Goal: Task Accomplishment & Management: Manage account settings

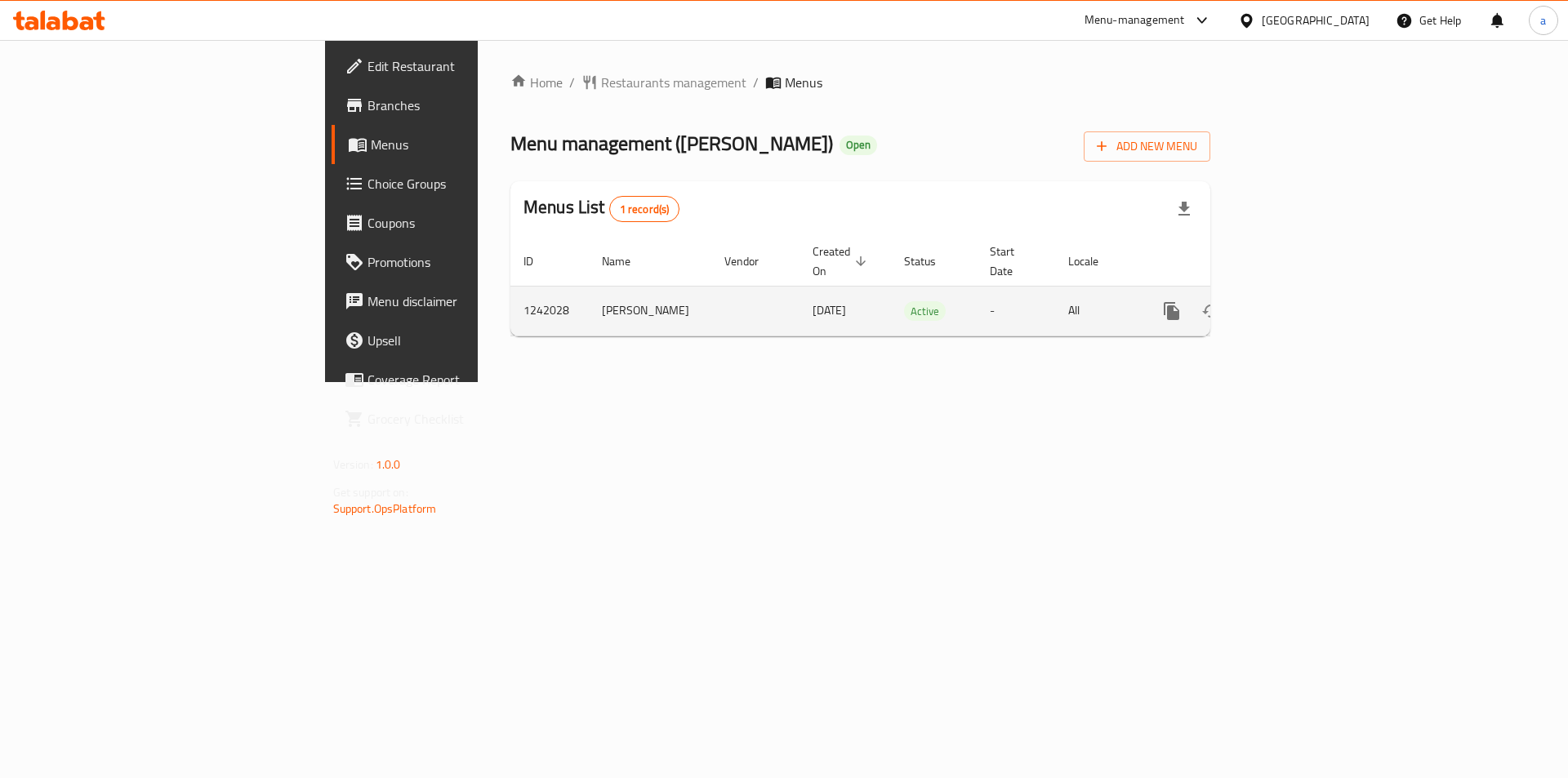
click at [1299, 301] on icon "enhanced table" at bounding box center [1289, 311] width 20 height 20
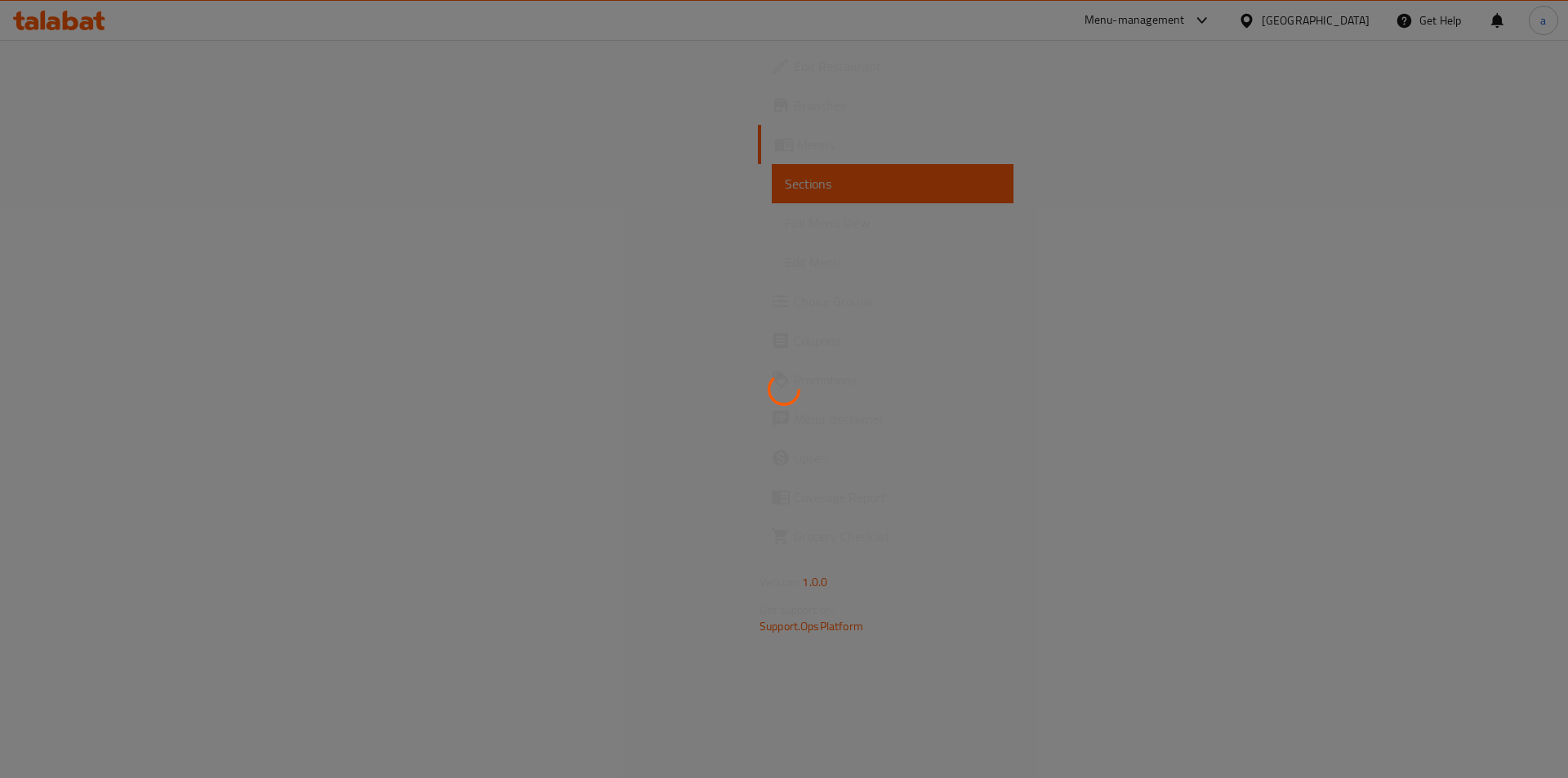
click at [1506, 297] on div at bounding box center [784, 389] width 1568 height 778
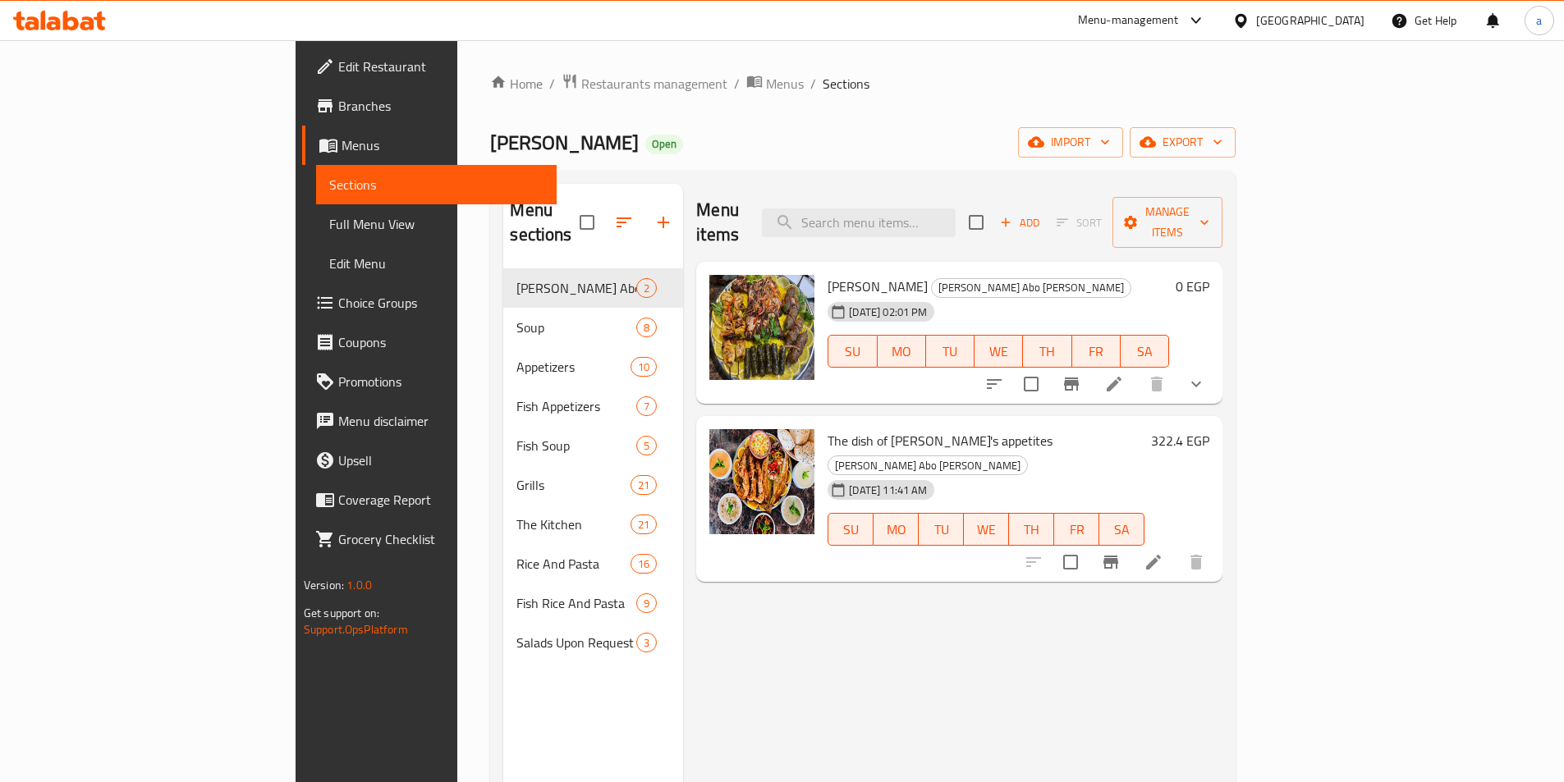
click at [965, 226] on div "Menu items Add Sort Manage items" at bounding box center [959, 223] width 526 height 78
click at [955, 217] on input "search" at bounding box center [859, 222] width 194 height 29
paste input "Sawani Abu Raweh"
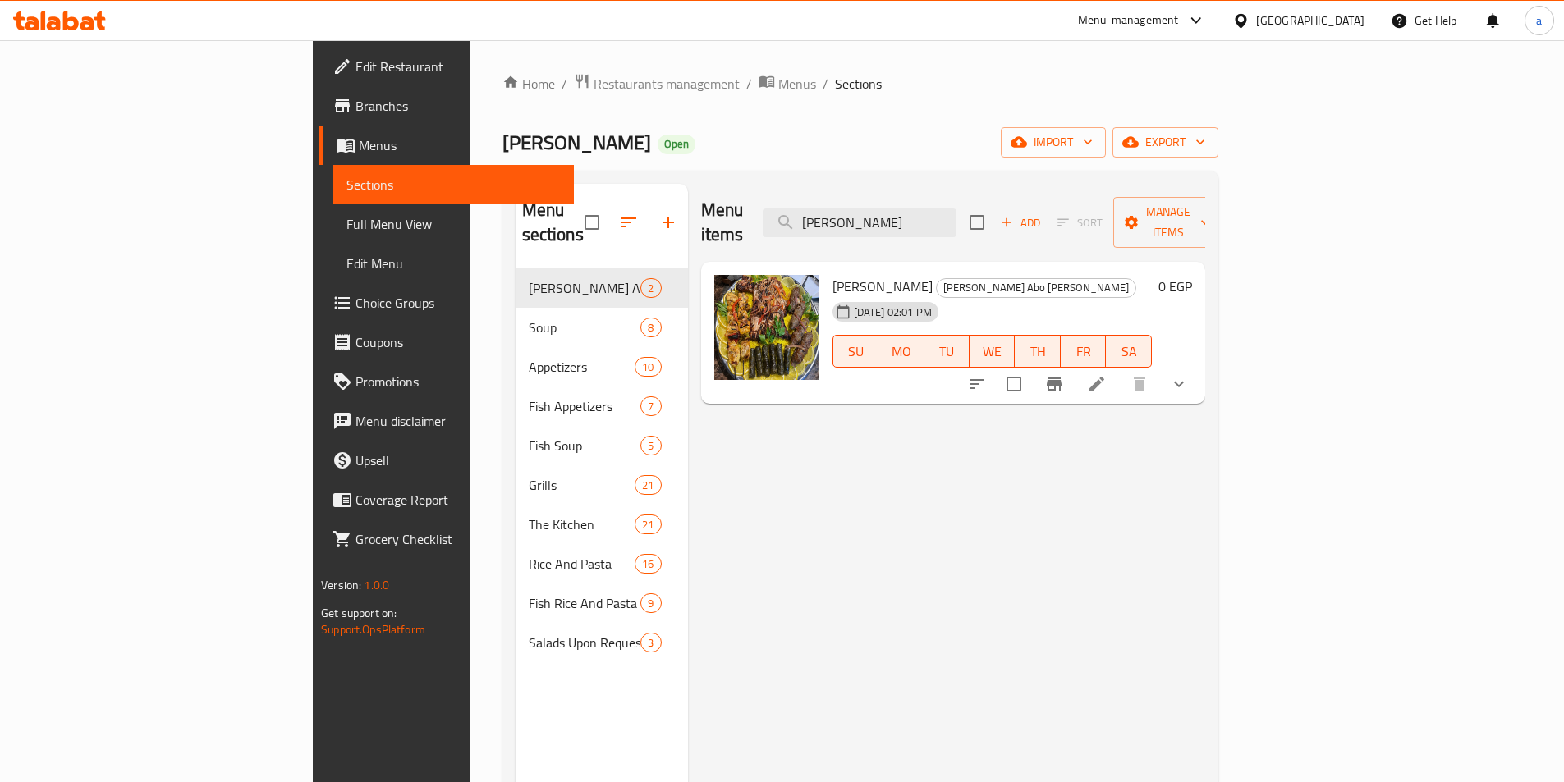
type input "Sawani Abu Raweh"
click at [1120, 369] on li at bounding box center [1097, 384] width 46 height 30
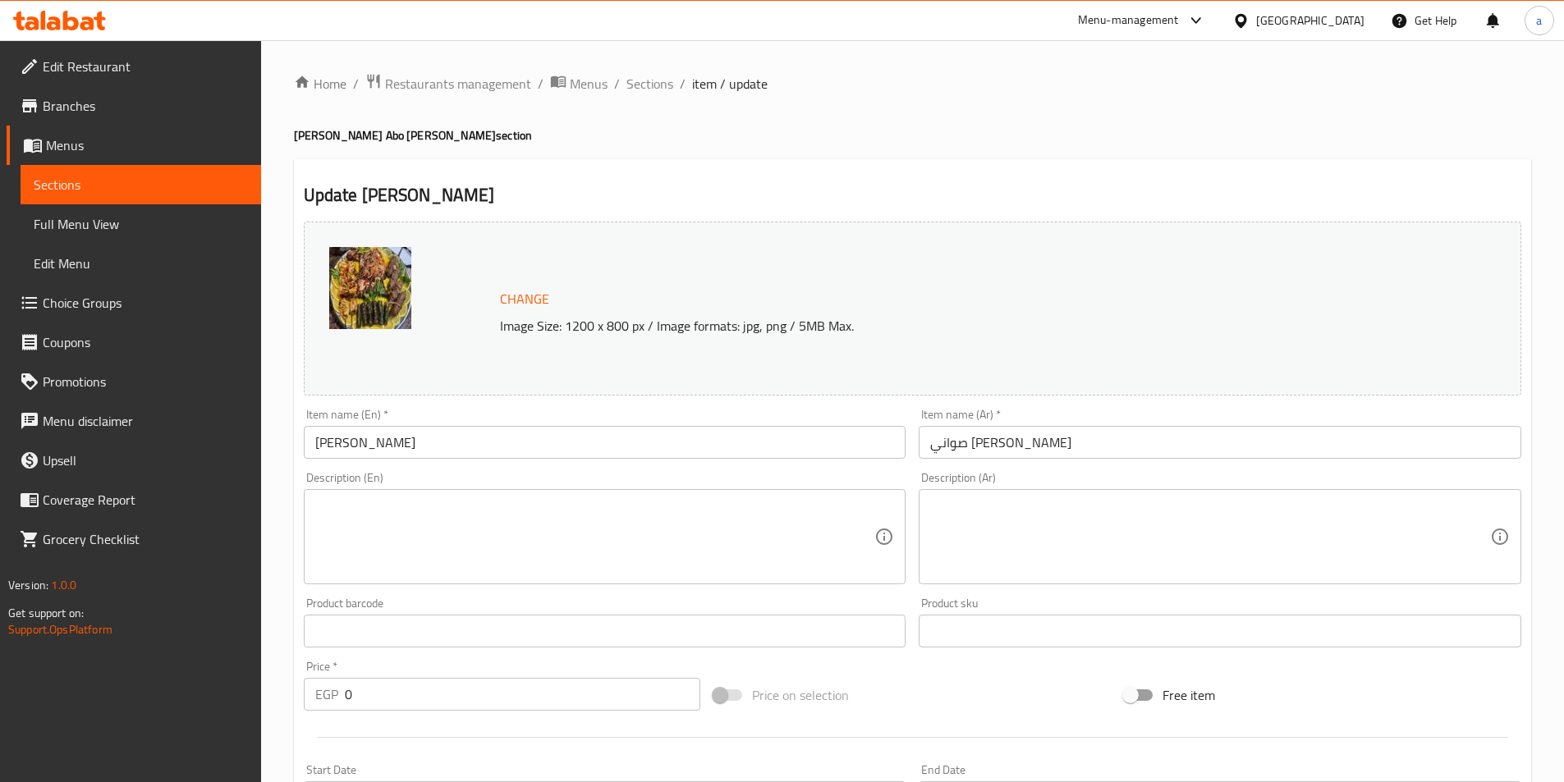
click at [464, 71] on div "Home / Restaurants management / Menus / Sections / item / update Sawane Abo Raw…" at bounding box center [912, 654] width 1303 height 1228
click at [462, 81] on span "Restaurants management" at bounding box center [458, 84] width 146 height 20
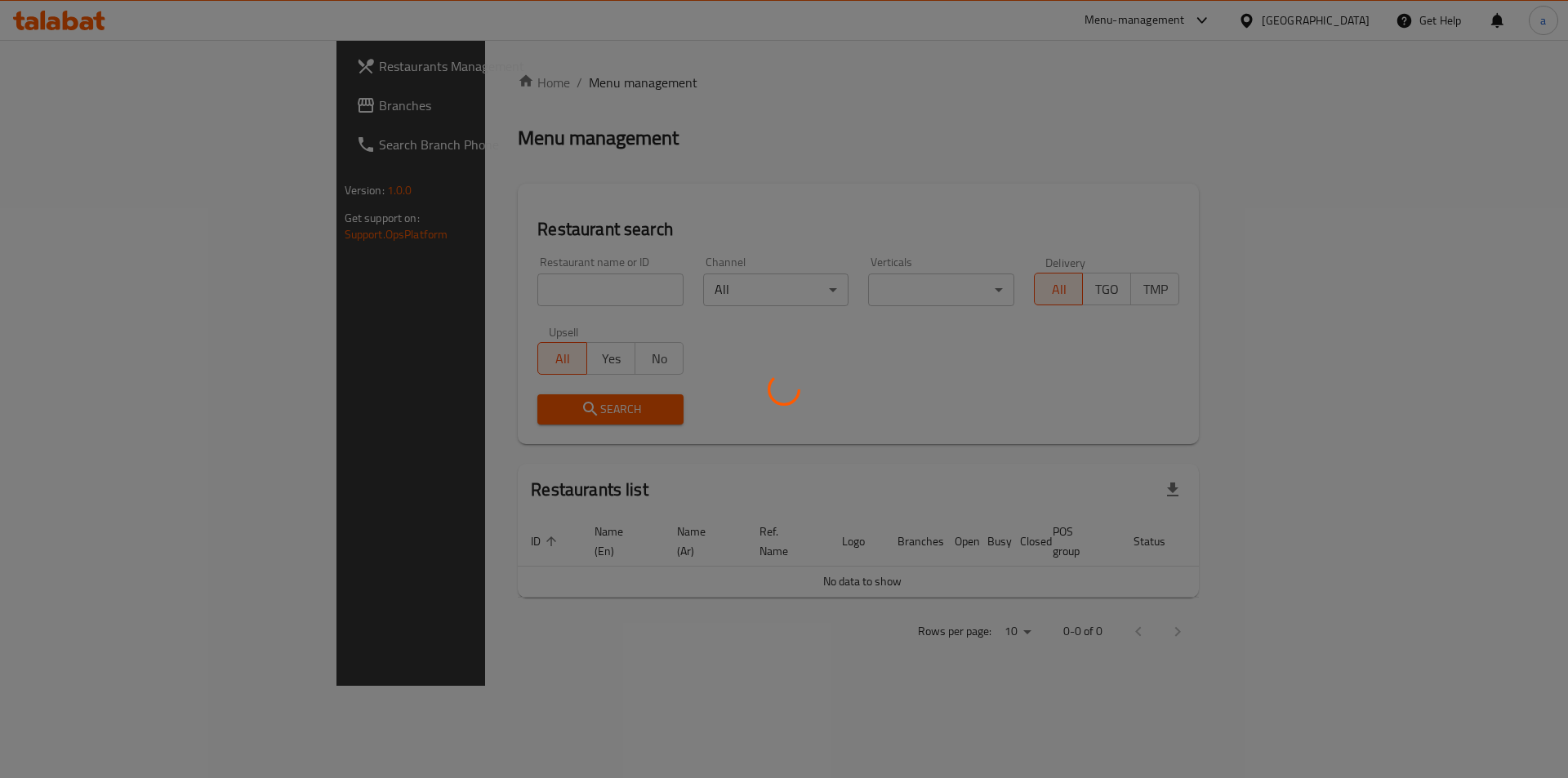
click at [94, 99] on div at bounding box center [784, 389] width 1568 height 778
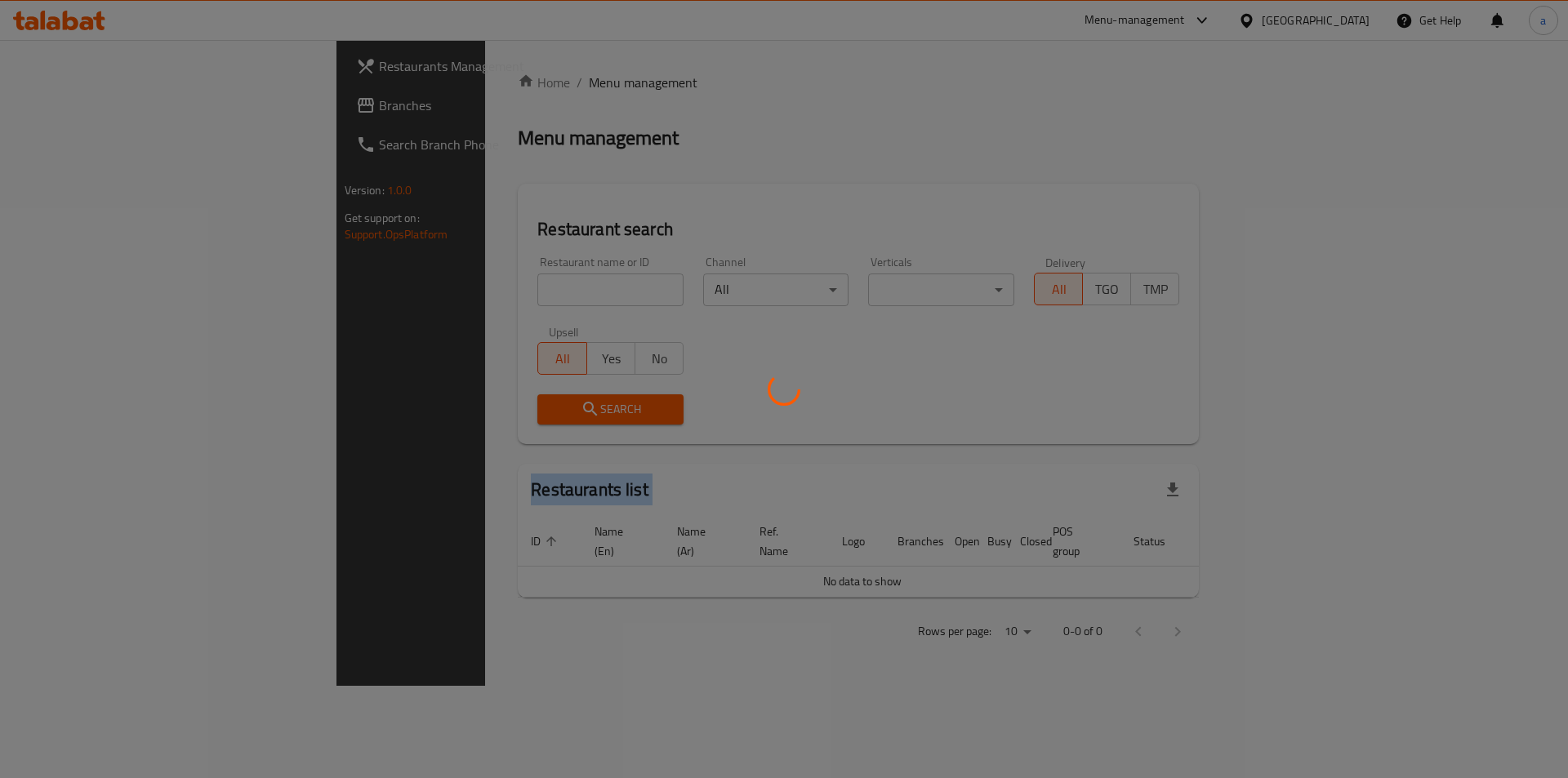
click at [94, 99] on div at bounding box center [784, 389] width 1568 height 778
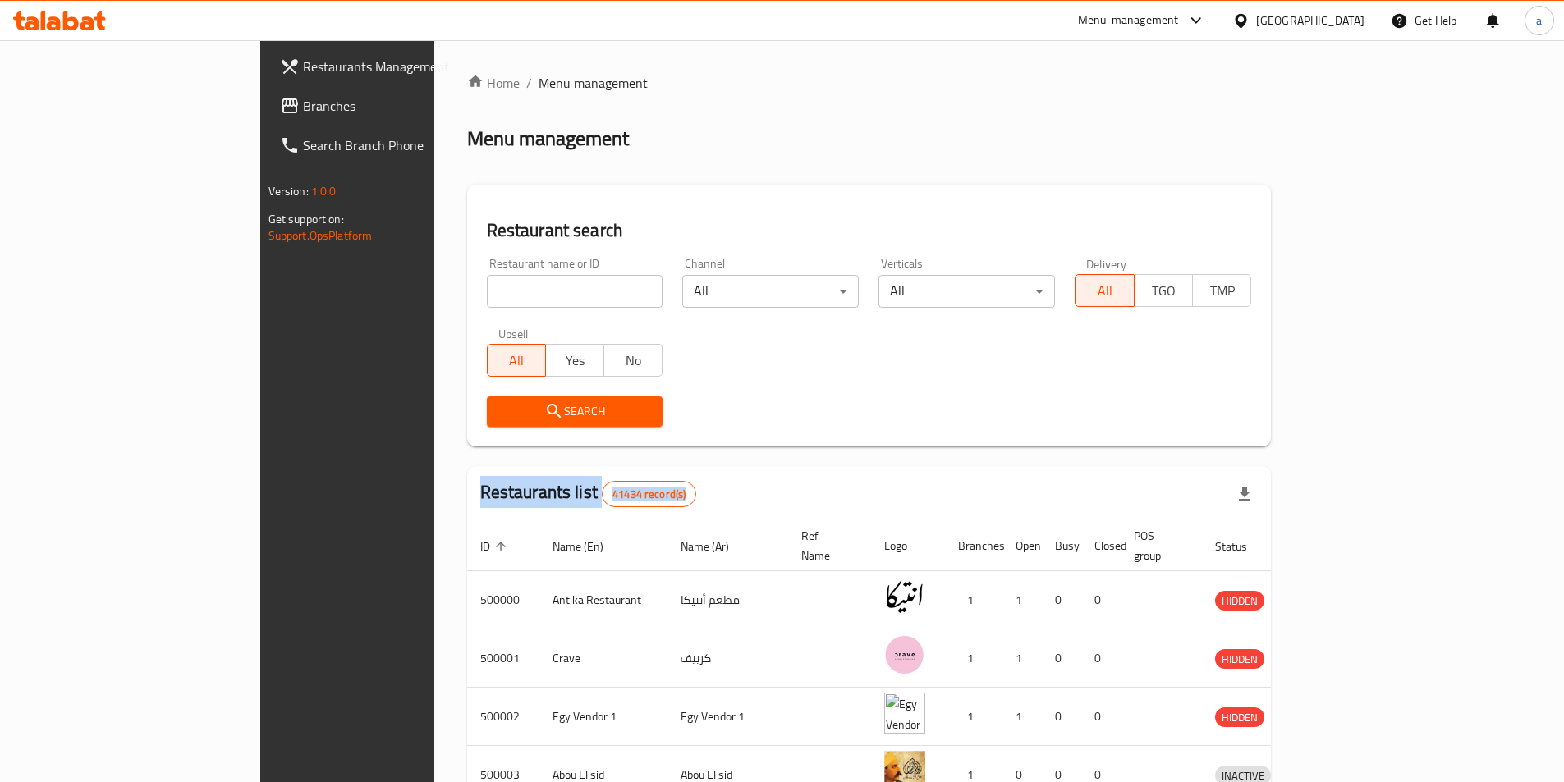
click at [303, 112] on span "Branches" at bounding box center [405, 106] width 205 height 20
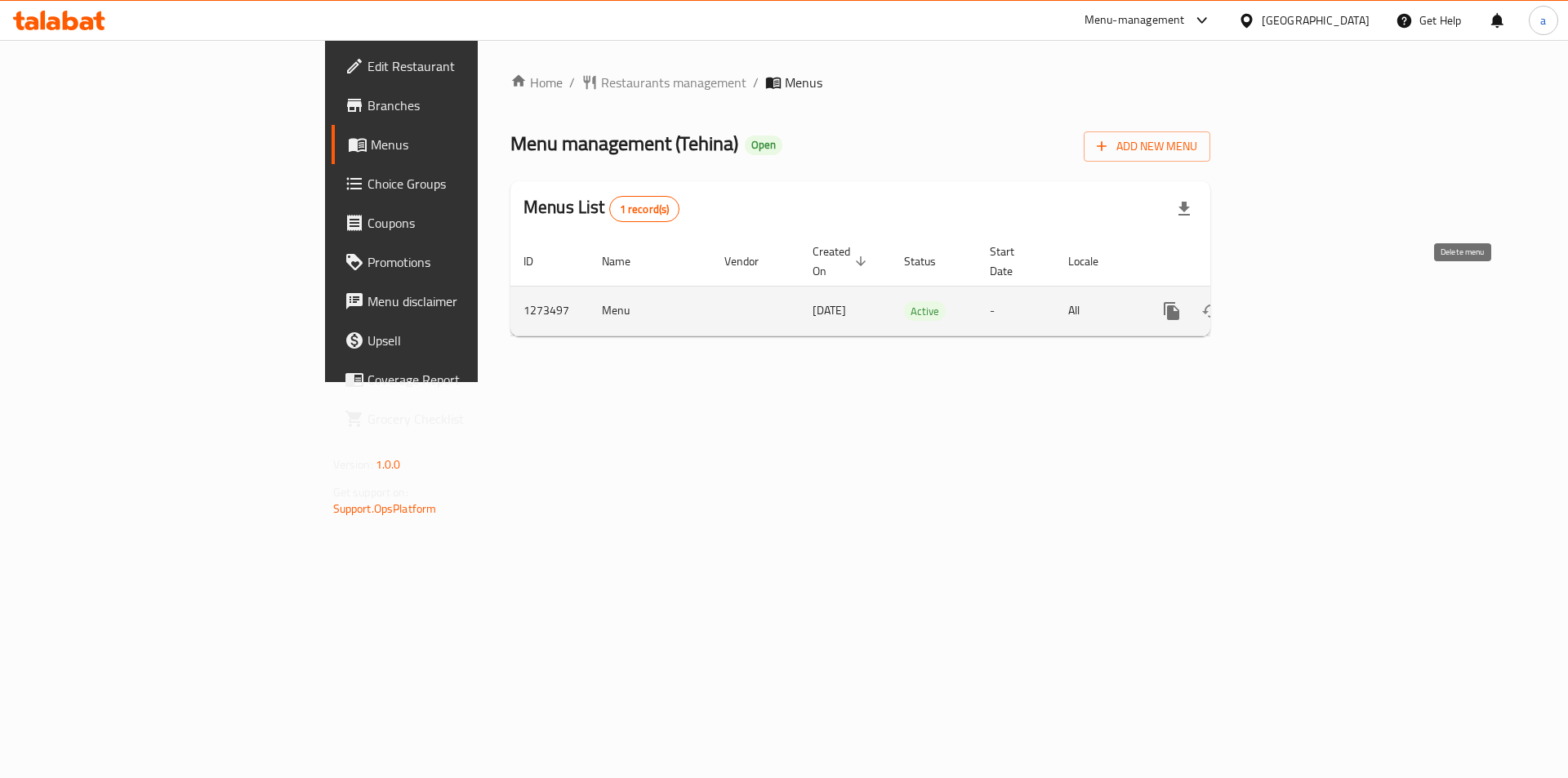
click at [1299, 301] on icon "enhanced table" at bounding box center [1289, 311] width 20 height 20
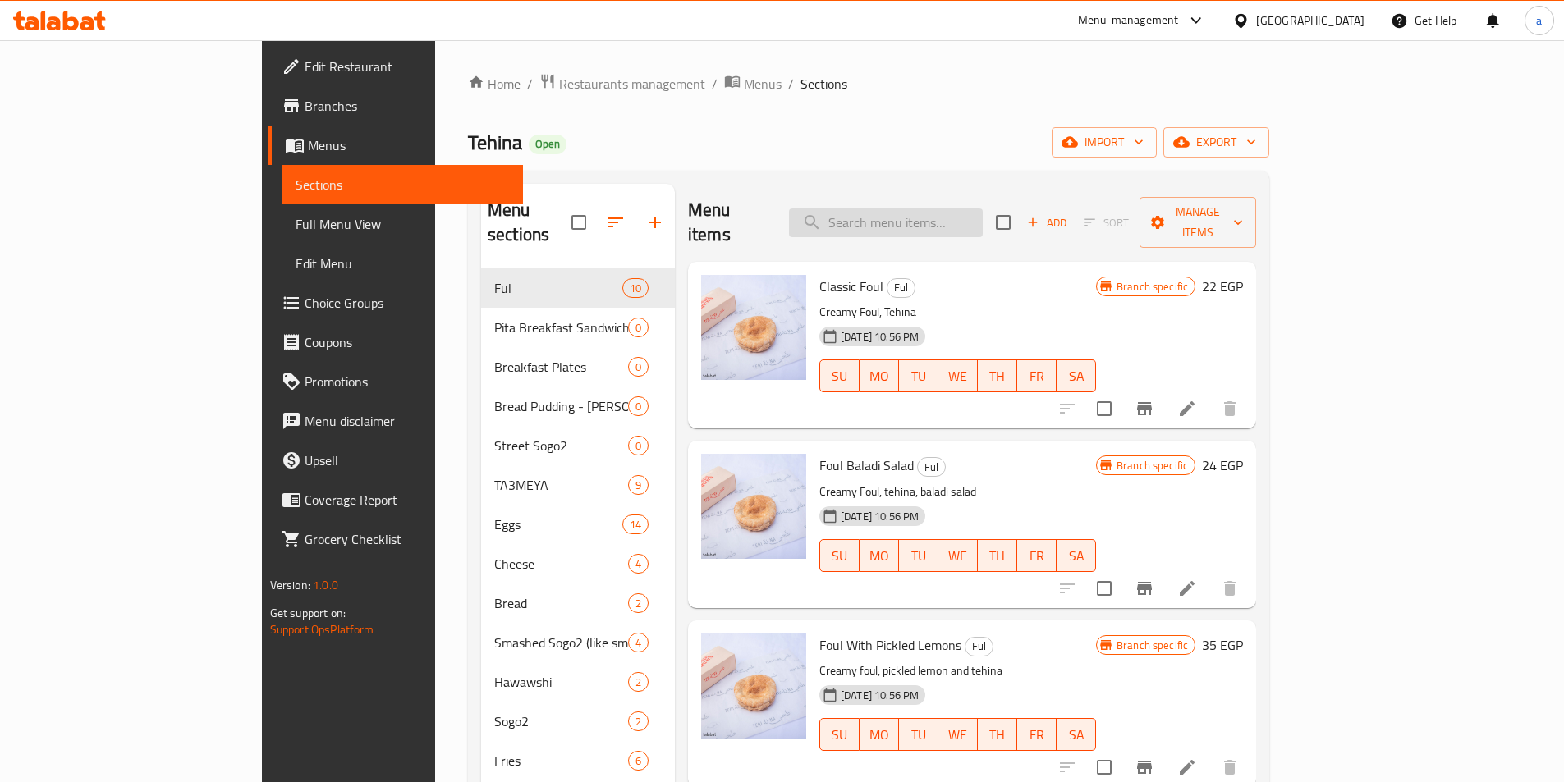
click at [945, 221] on input "search" at bounding box center [886, 222] width 194 height 29
paste input "Straight Sogo2 - Fino Bread"
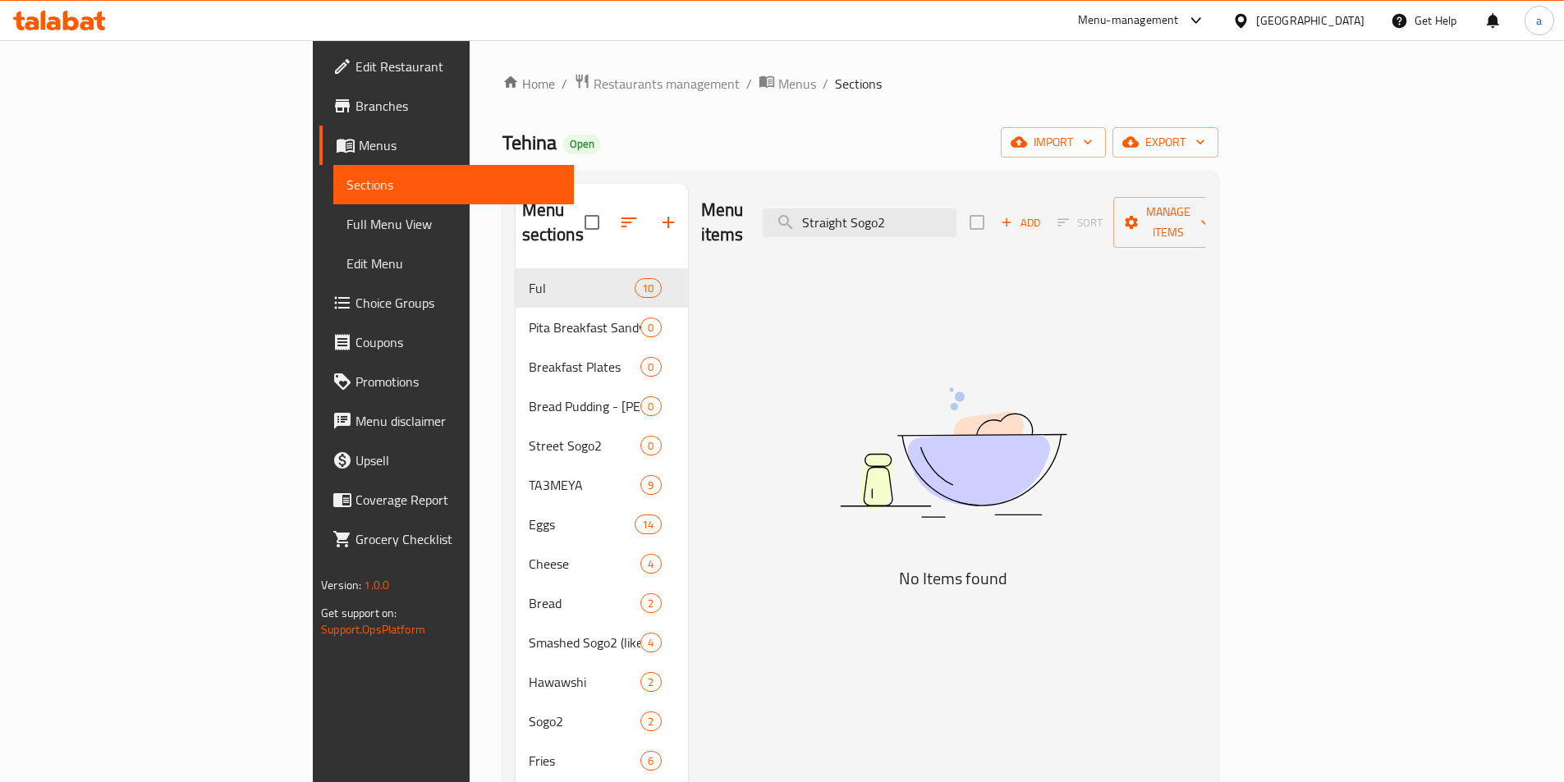
type input "Straight Sogo2"
click at [355, 305] on span "Choice Groups" at bounding box center [457, 303] width 205 height 20
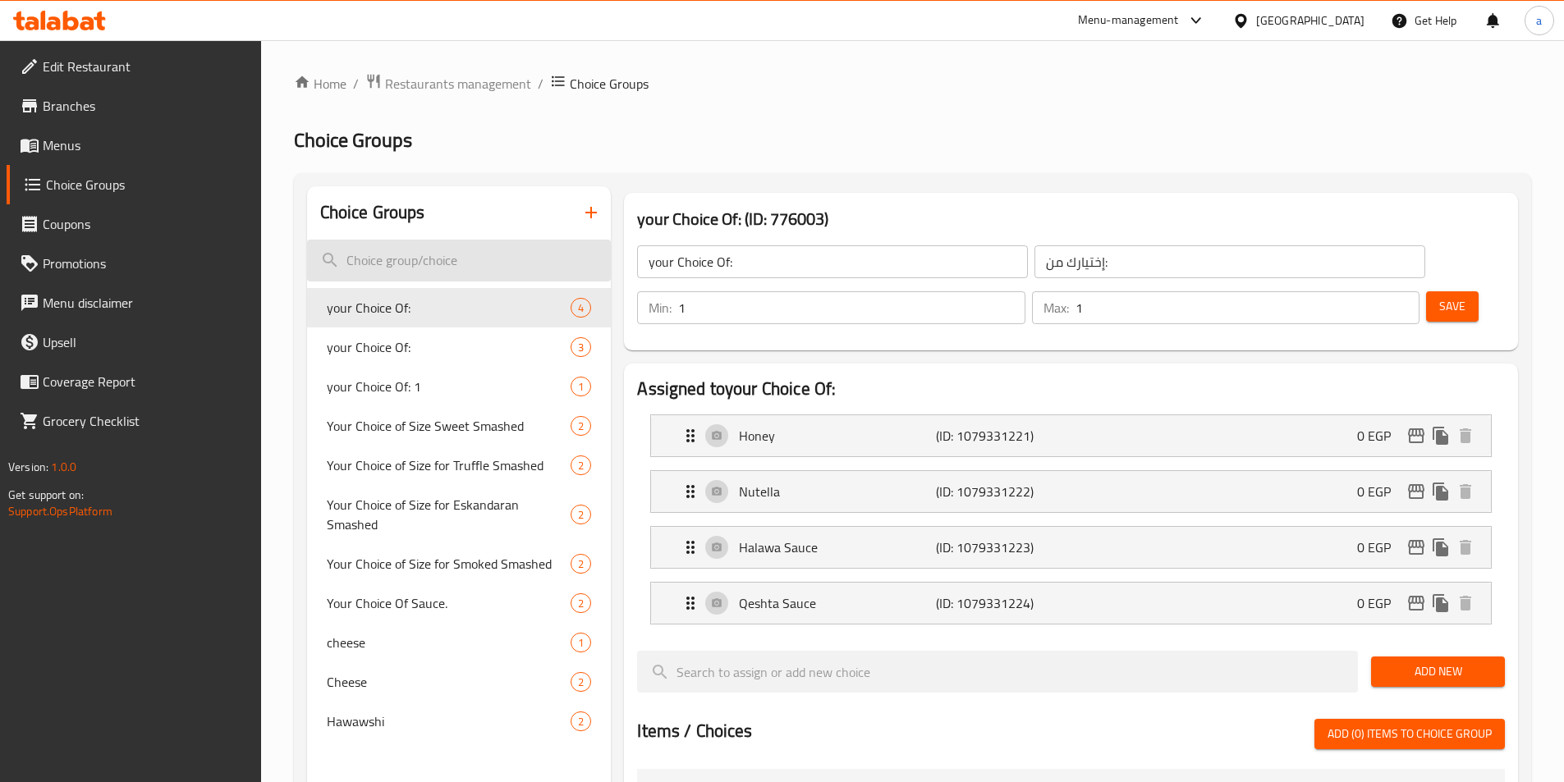
click at [428, 251] on input "search" at bounding box center [459, 261] width 305 height 42
paste input "Straight Sogo2 - Fino Bread"
type input "Straight Sogo2 - Fino Bread"
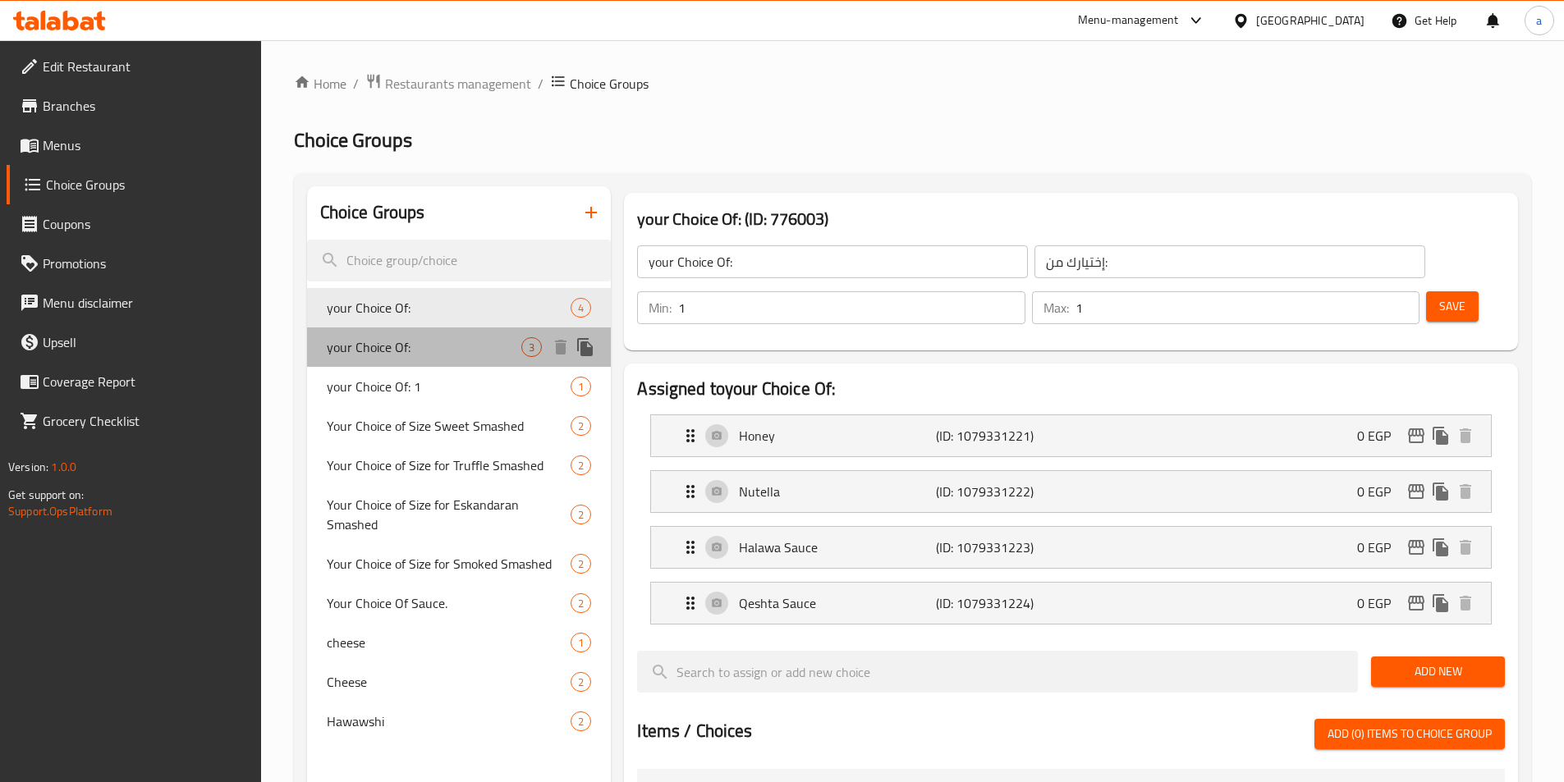
click at [411, 350] on span "your Choice Of:" at bounding box center [424, 347] width 195 height 20
type input "your Choice Of:"
type input "إختيارك من :"
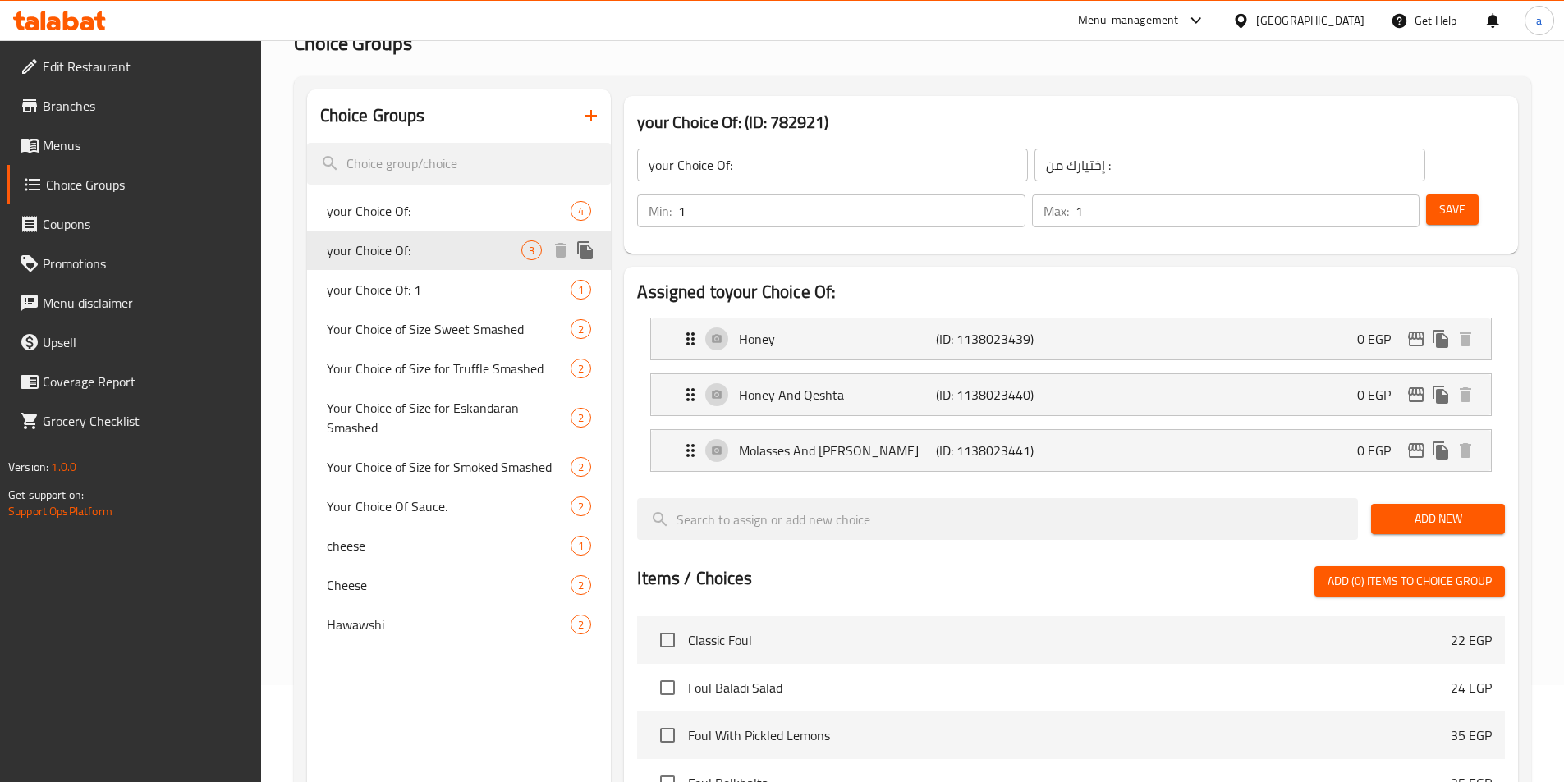
scroll to position [137, 0]
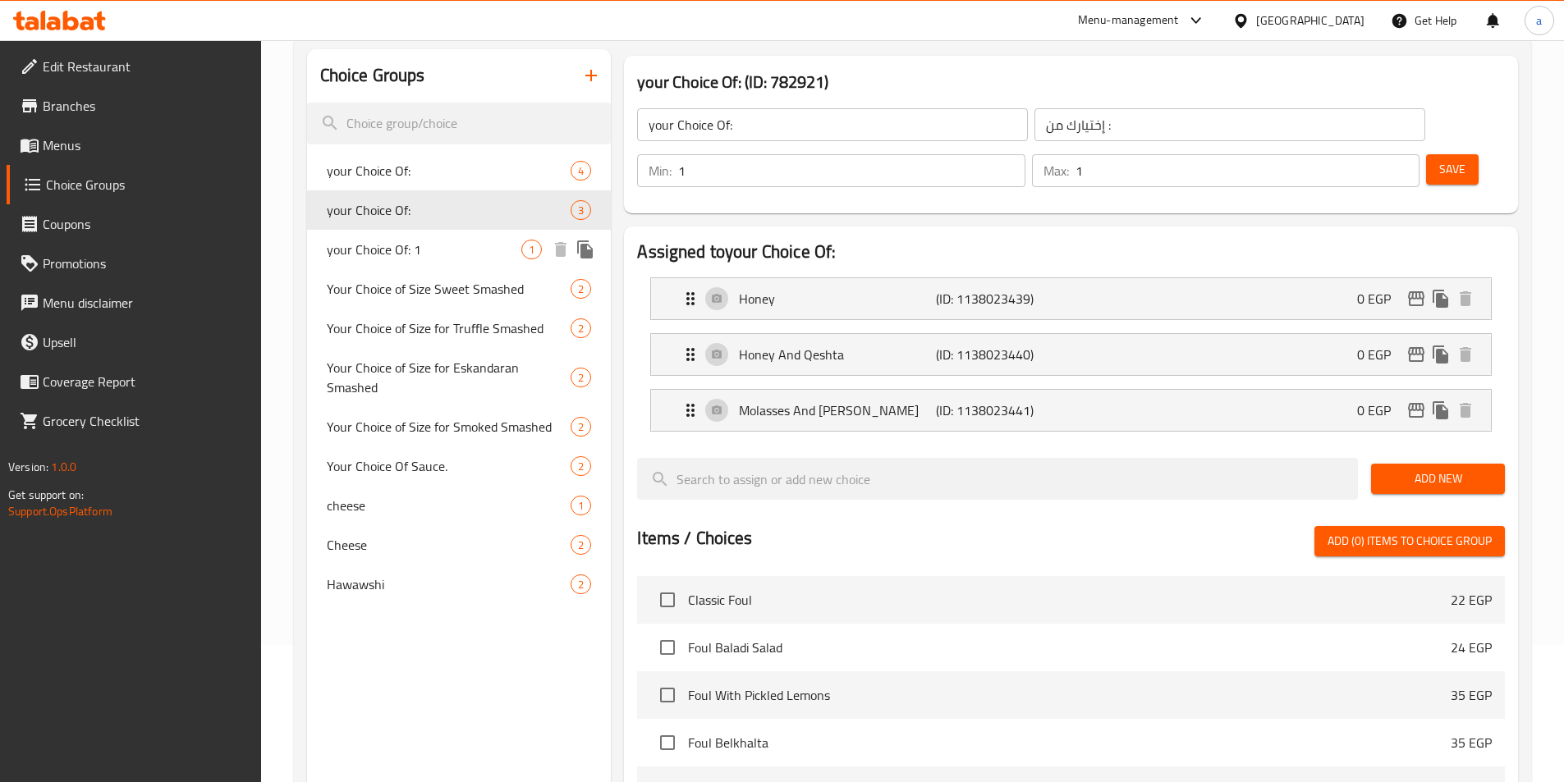
click at [395, 259] on span "your Choice Of: 1" at bounding box center [424, 250] width 195 height 20
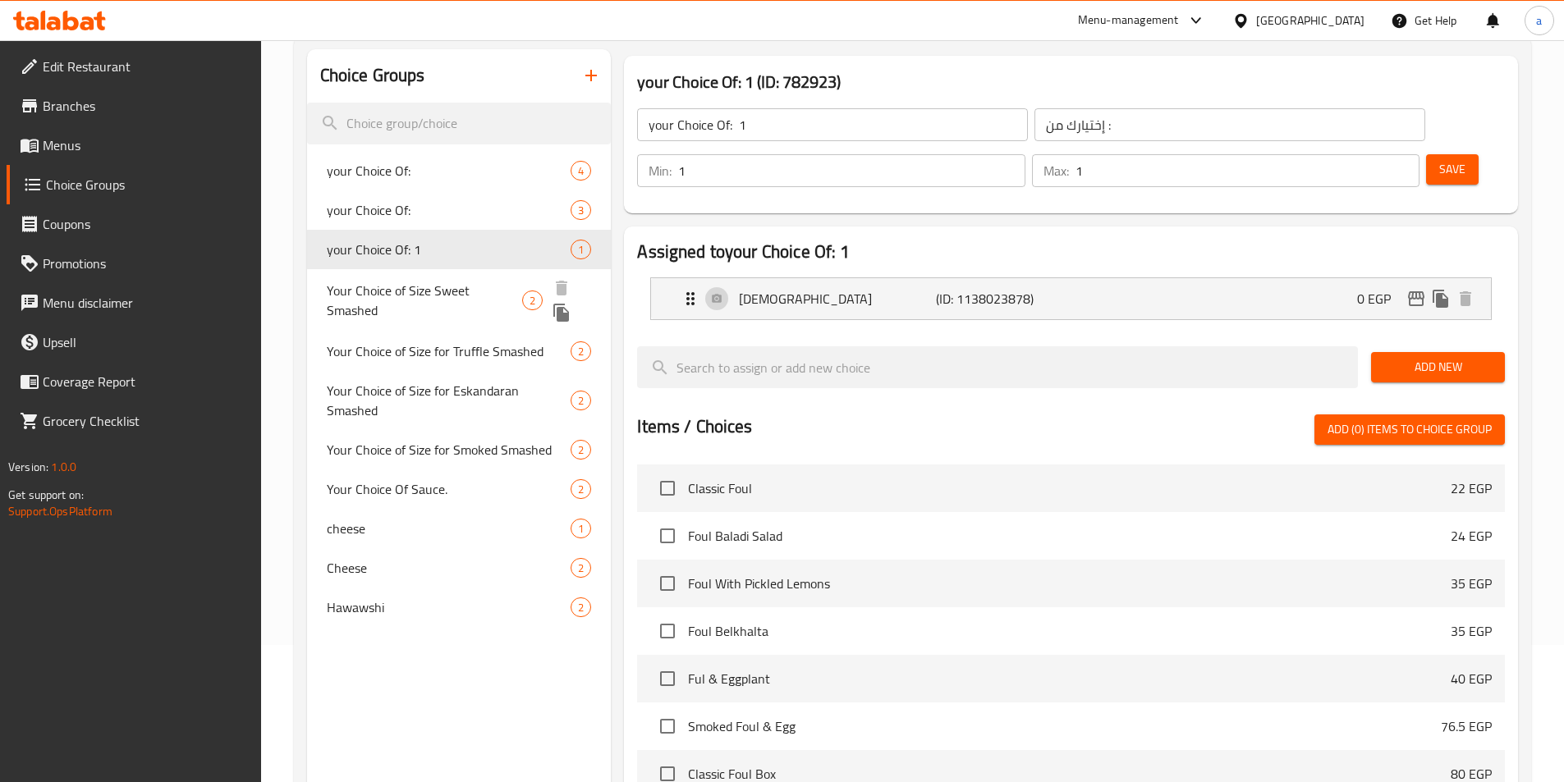
click at [395, 295] on span "Your Choice of Size Sweet Smashed" at bounding box center [424, 300] width 195 height 39
type input "Your Choice of Size Sweet Smashed"
type input "اختيارك للحجم سويت سماش"
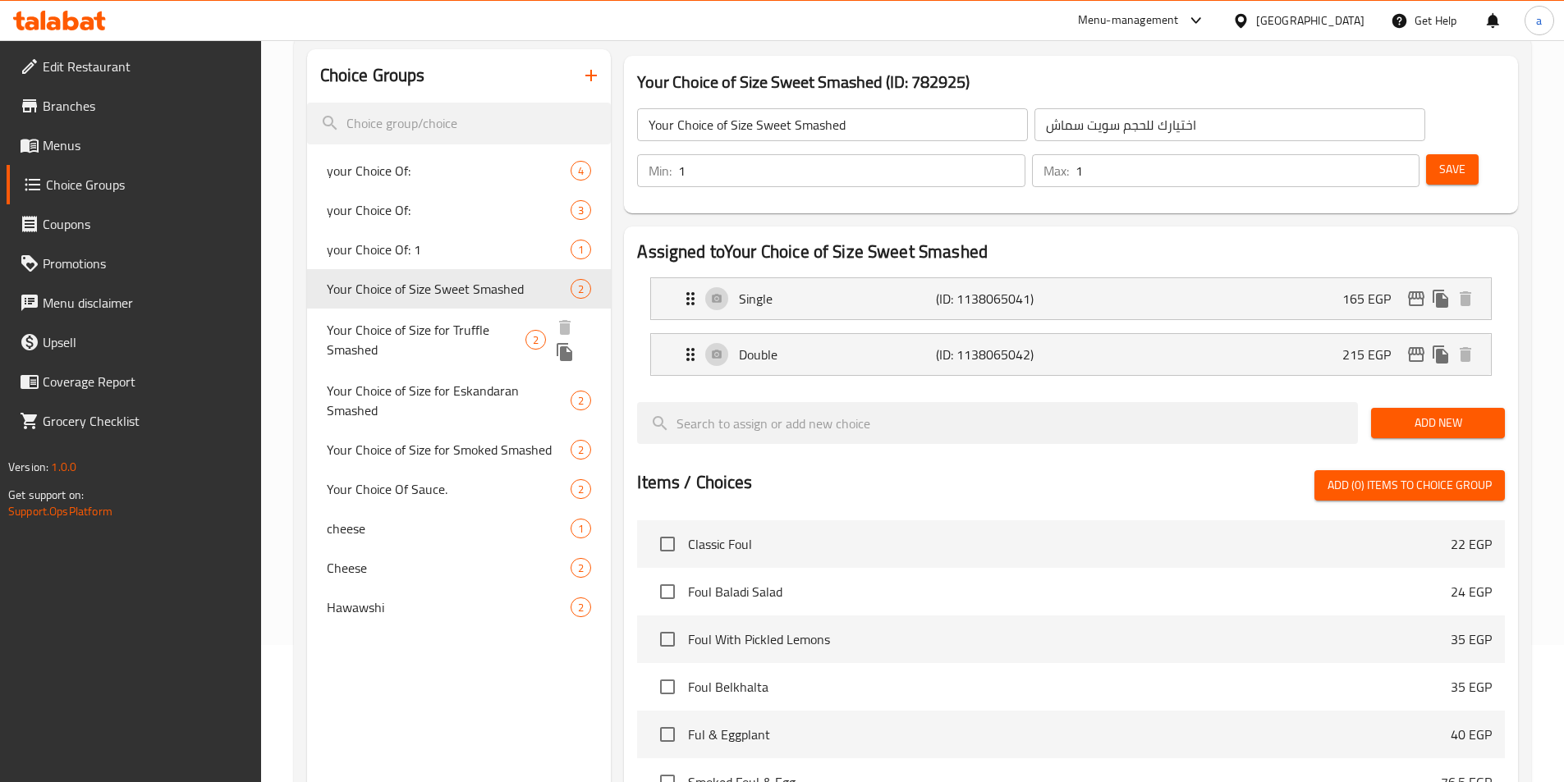
click at [397, 348] on span "Your Choice of Size for Truffle Smashed" at bounding box center [426, 339] width 199 height 39
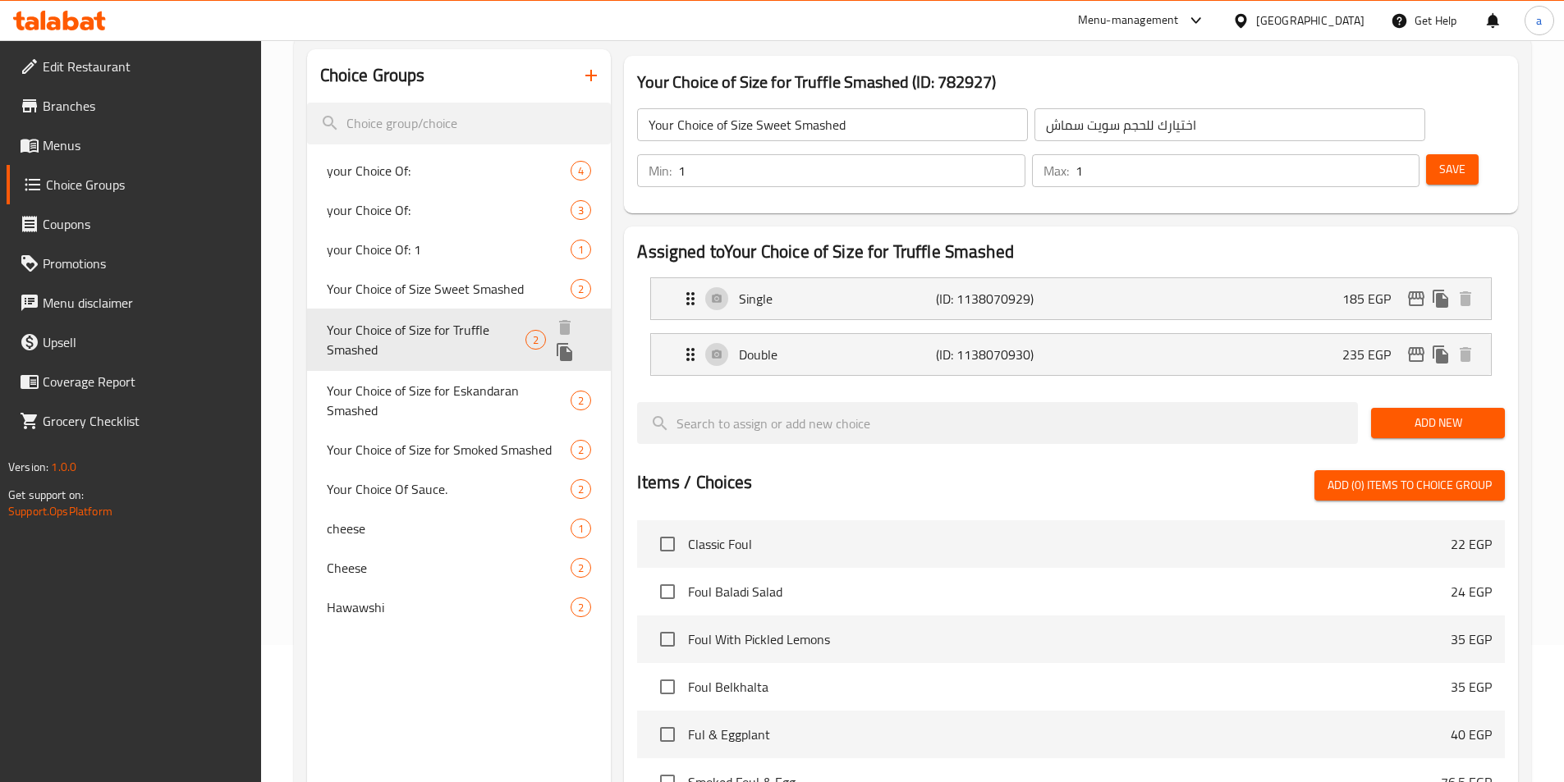
type input "Your Choice of Size for Truffle Smashed"
type input "اختيارك لحجم ترافل سماشد"
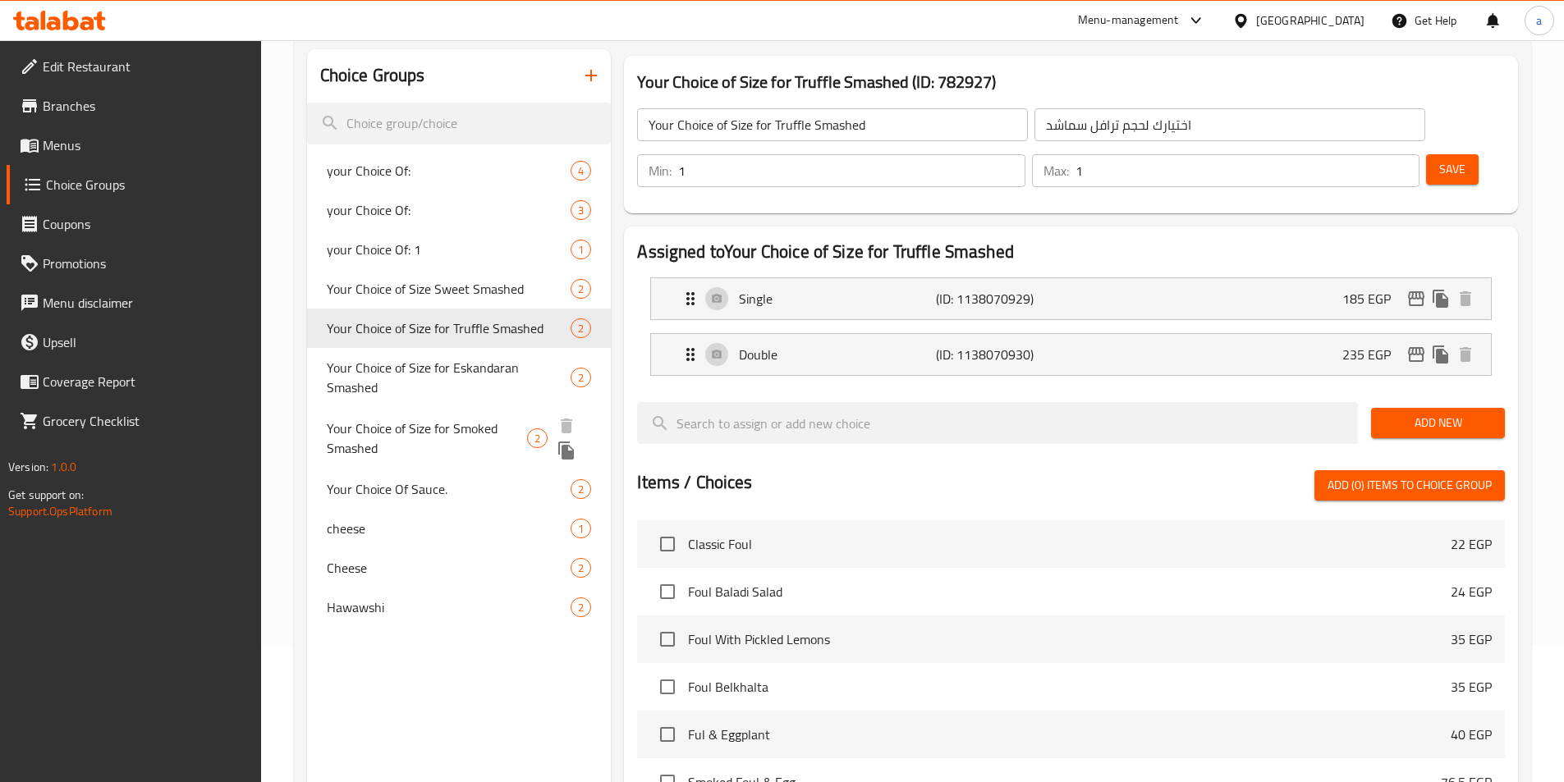
click at [406, 419] on span "Your Choice of Size for Smoked Smashed" at bounding box center [427, 438] width 200 height 39
type input "Your Choice of Size for Smoked Smashed"
type input "اختيارك لحجم اللحوم السموكد سماش"
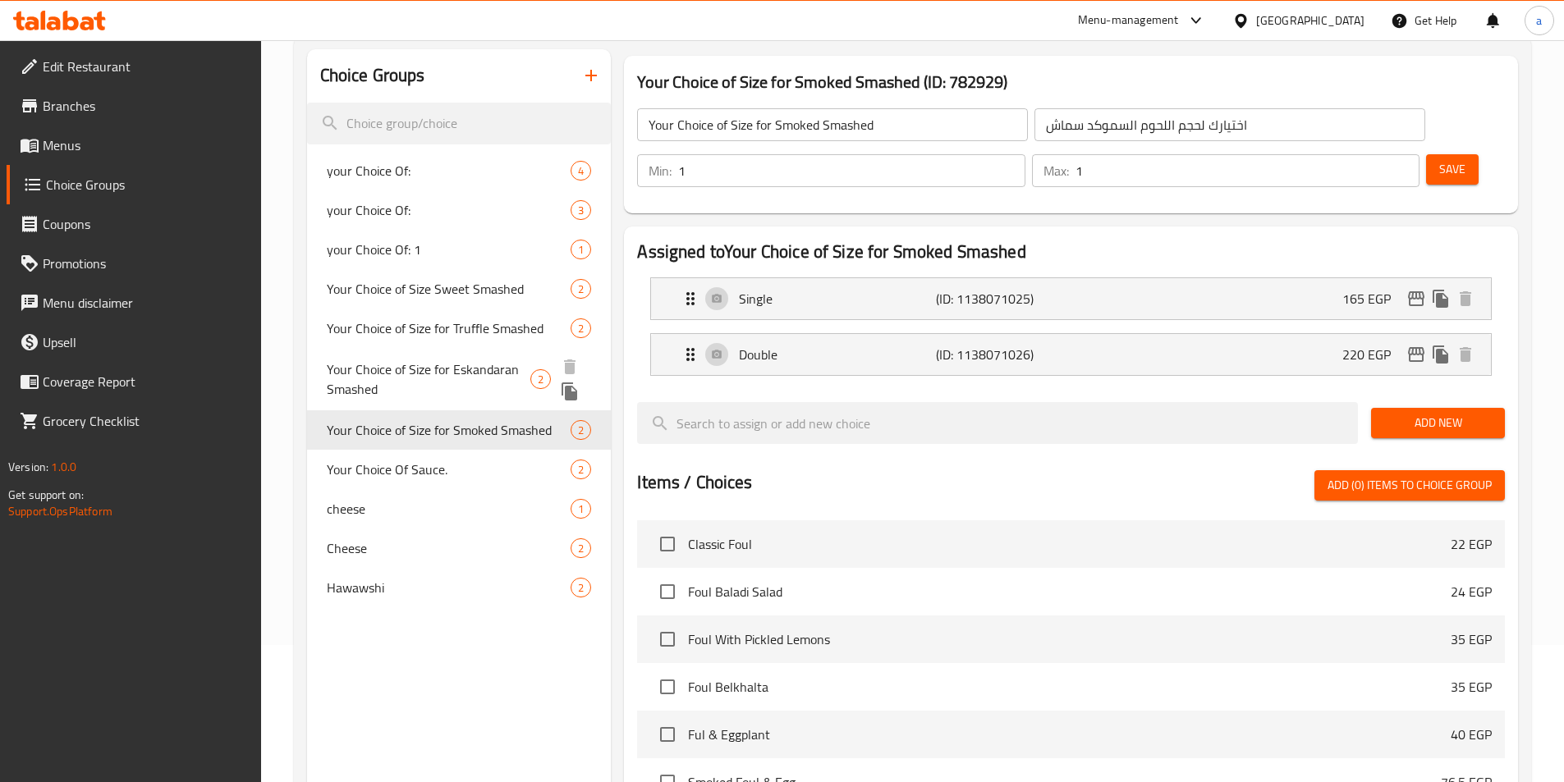
click at [404, 362] on span "Your Choice of Size for Eskandaran Smashed" at bounding box center [429, 379] width 204 height 39
type input "Your Choice of Size for Eskandaran Smashed"
type input "اختيارك لحجماسكندراني سماش"
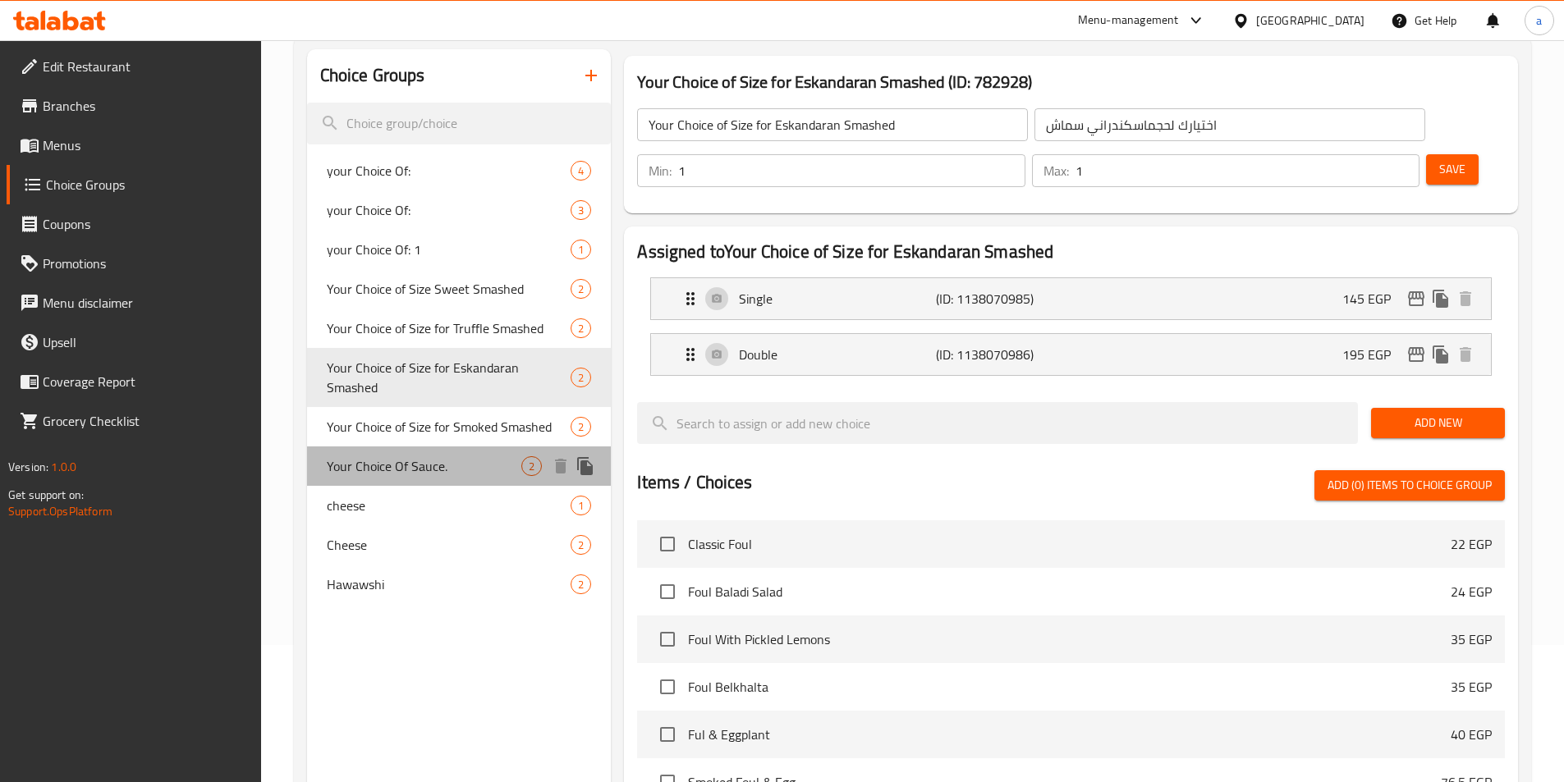
click at [401, 465] on div "Your Choice Of Sauce. 2" at bounding box center [459, 466] width 305 height 39
type input "Your Choice Of Sauce."
type input "اختيارك من الصوص:"
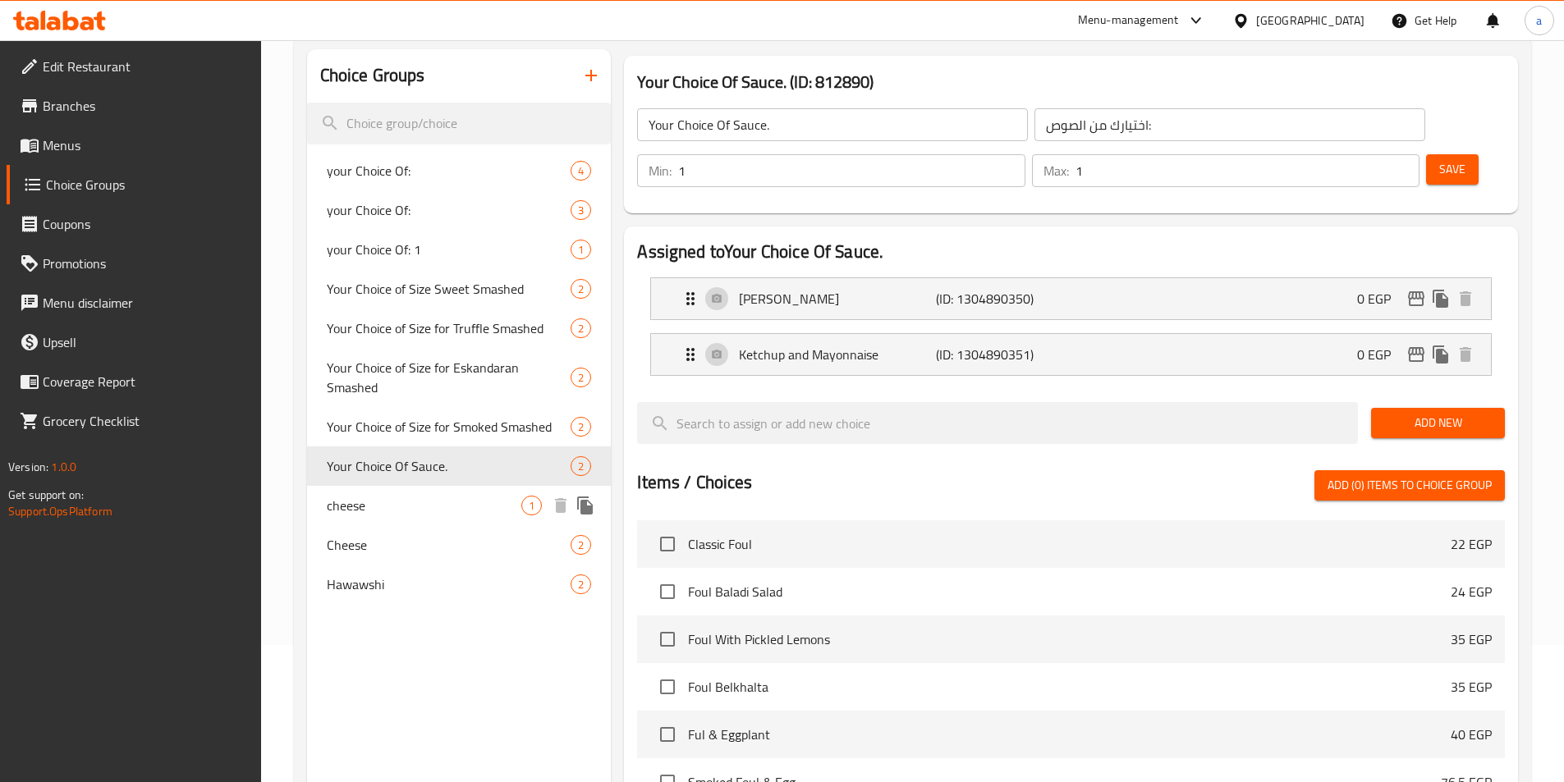
click at [392, 502] on div "cheese 1" at bounding box center [459, 505] width 305 height 39
type input "cheese"
type input "جبنة"
type input "0"
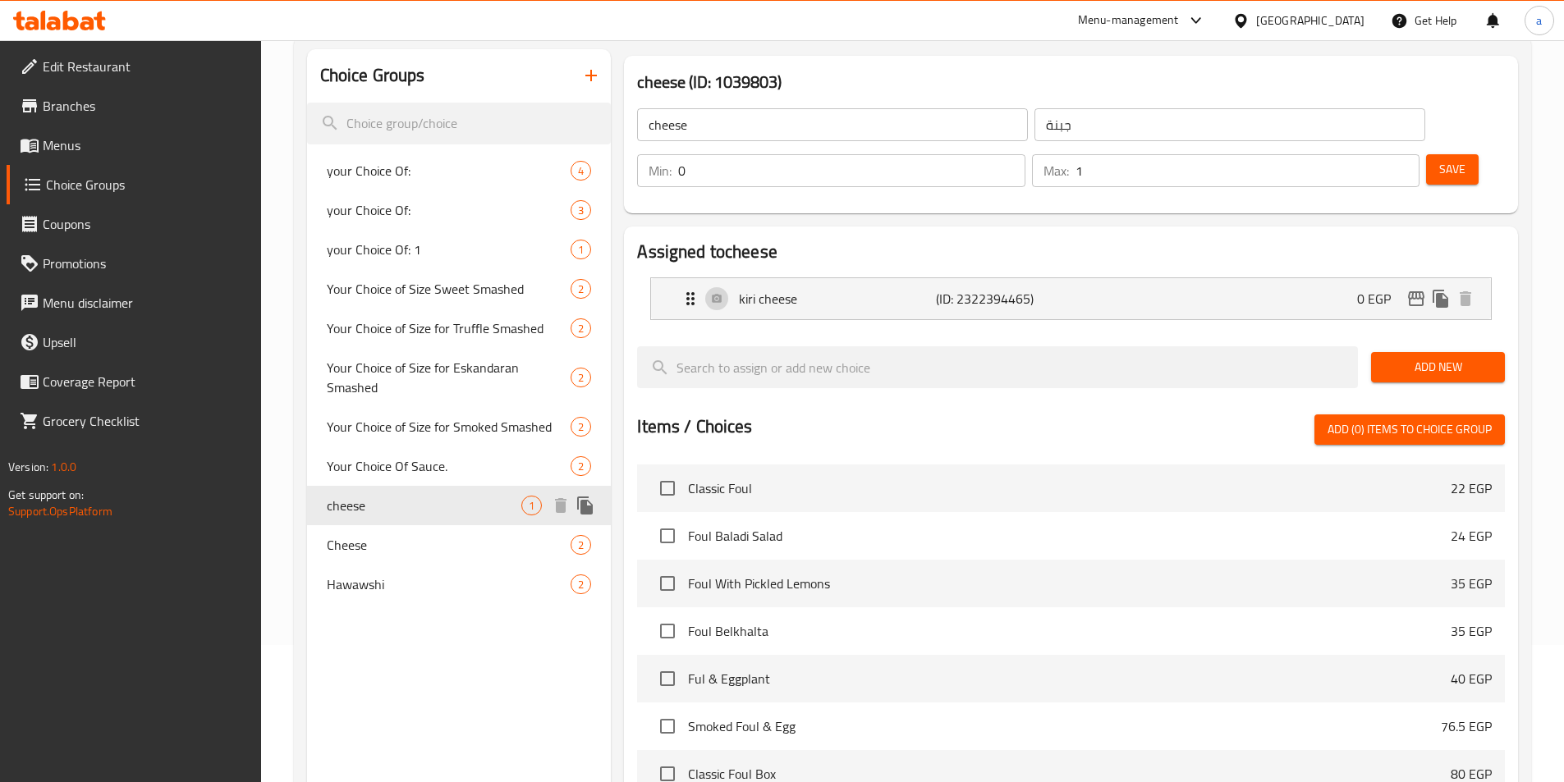
click at [393, 486] on div "cheese 1" at bounding box center [459, 505] width 305 height 39
click at [397, 456] on span "Your Choice Of Sauce." at bounding box center [424, 466] width 195 height 20
type input "Your Choice Of Sauce."
type input "اختيارك من الصوص:"
type input "1"
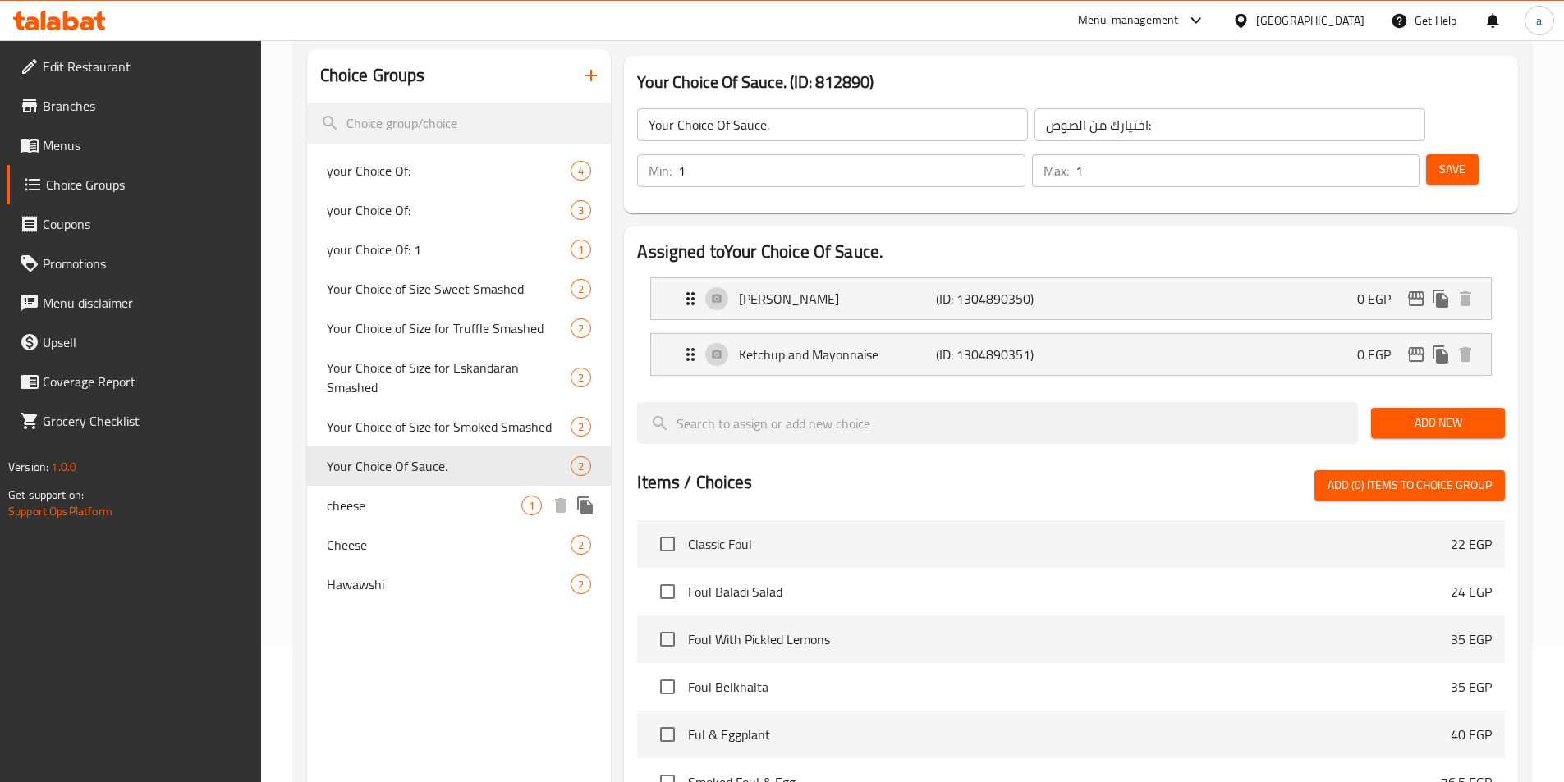
click at [395, 496] on span "cheese" at bounding box center [424, 506] width 195 height 20
type input "cheese"
type input "جبنة"
type input "0"
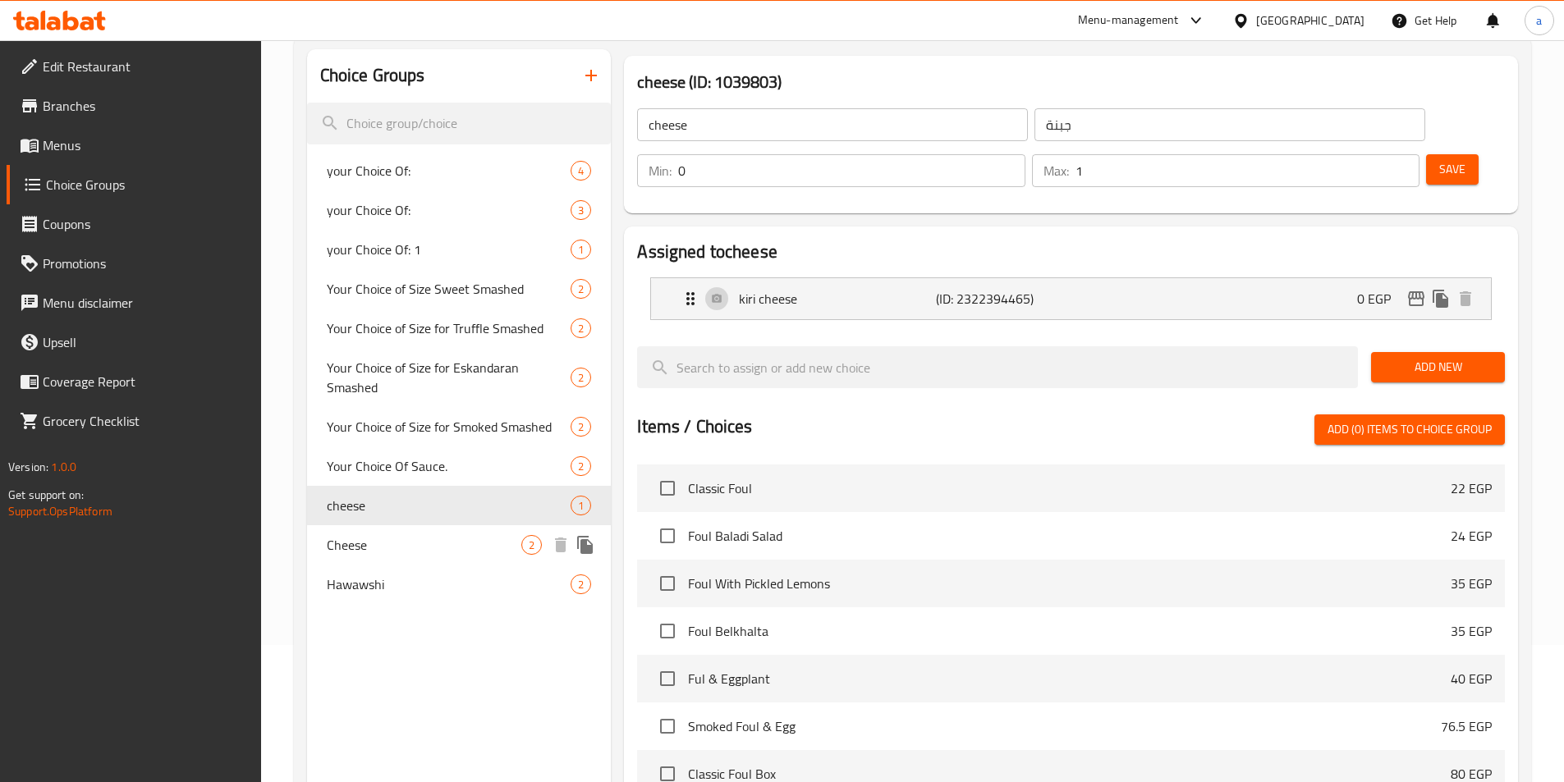
click at [387, 535] on span "Cheese" at bounding box center [424, 545] width 195 height 20
type input "Cheese"
type input "جبنه"
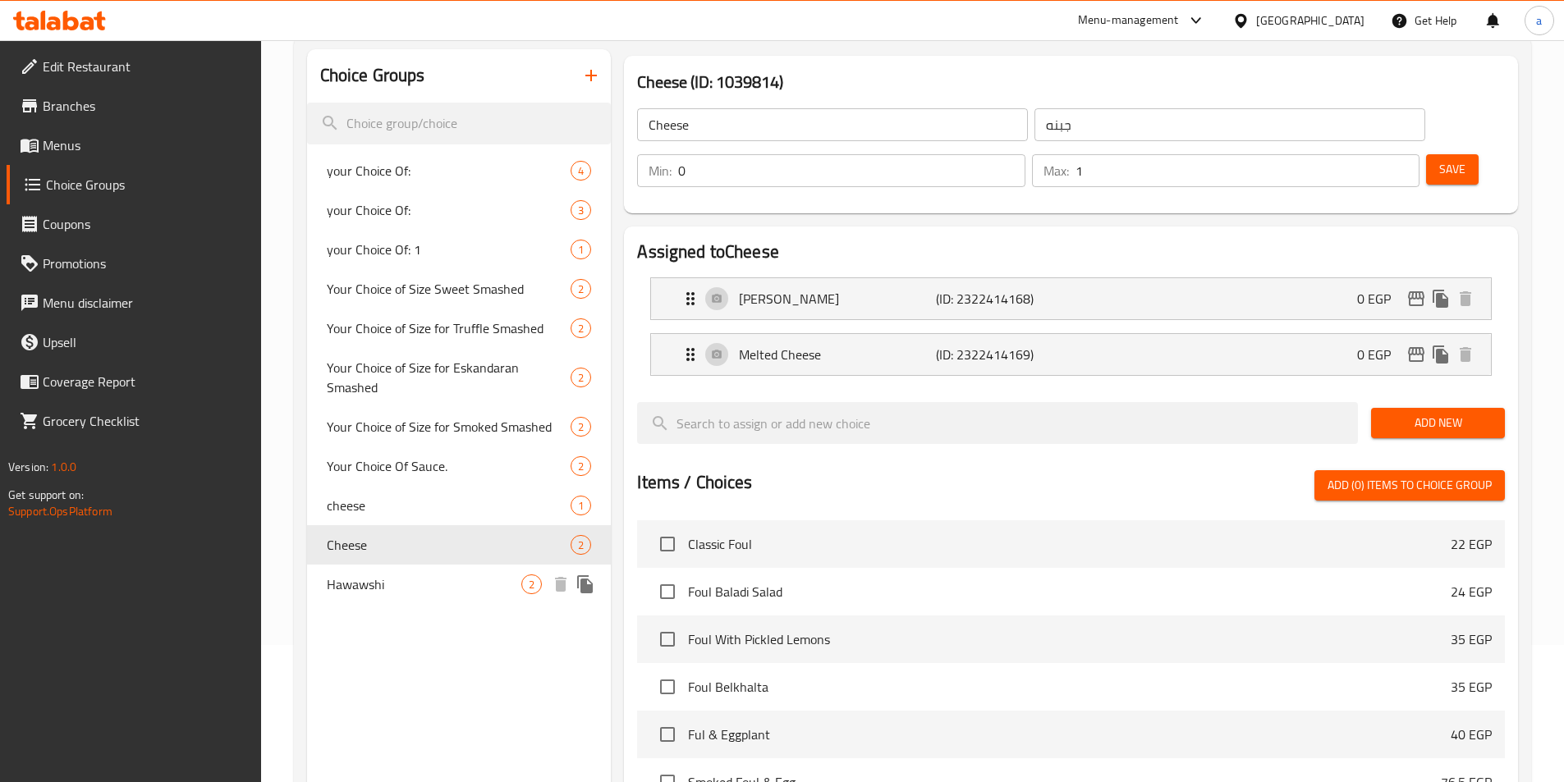
click at [391, 575] on span "Hawawshi" at bounding box center [424, 585] width 195 height 20
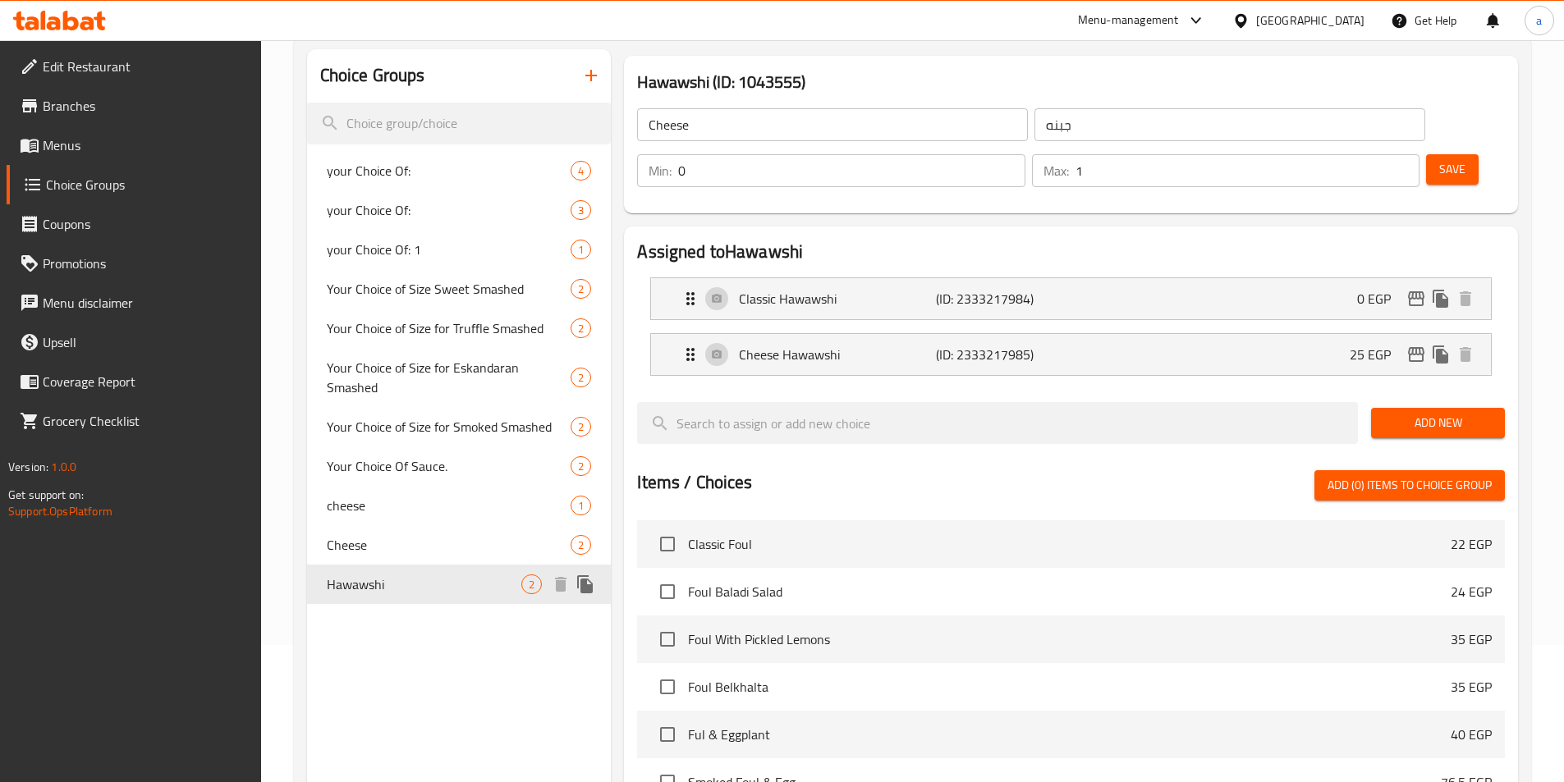
type input "Hawawshi"
type input "حواوشي"
type input "1"
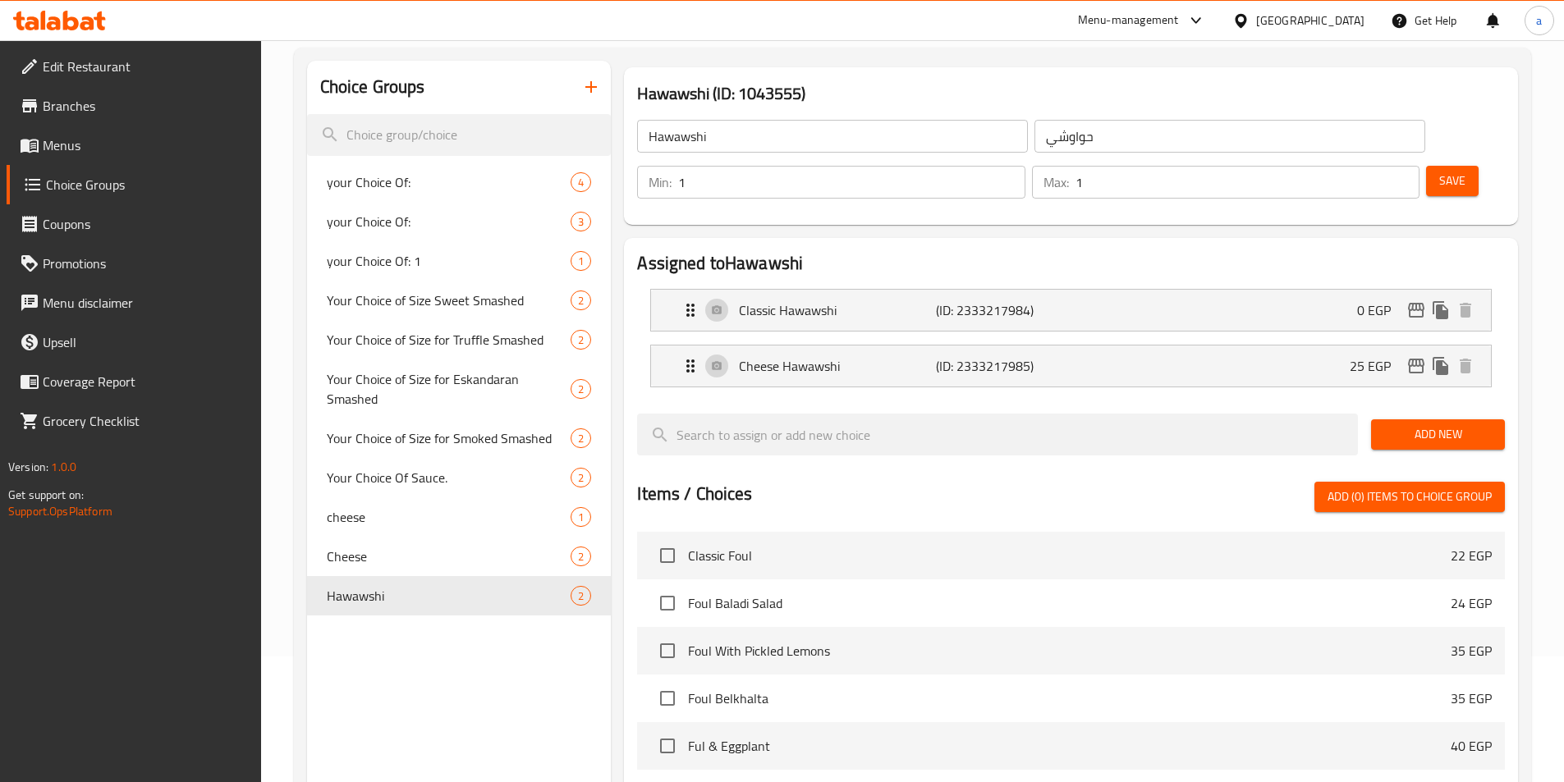
scroll to position [0, 0]
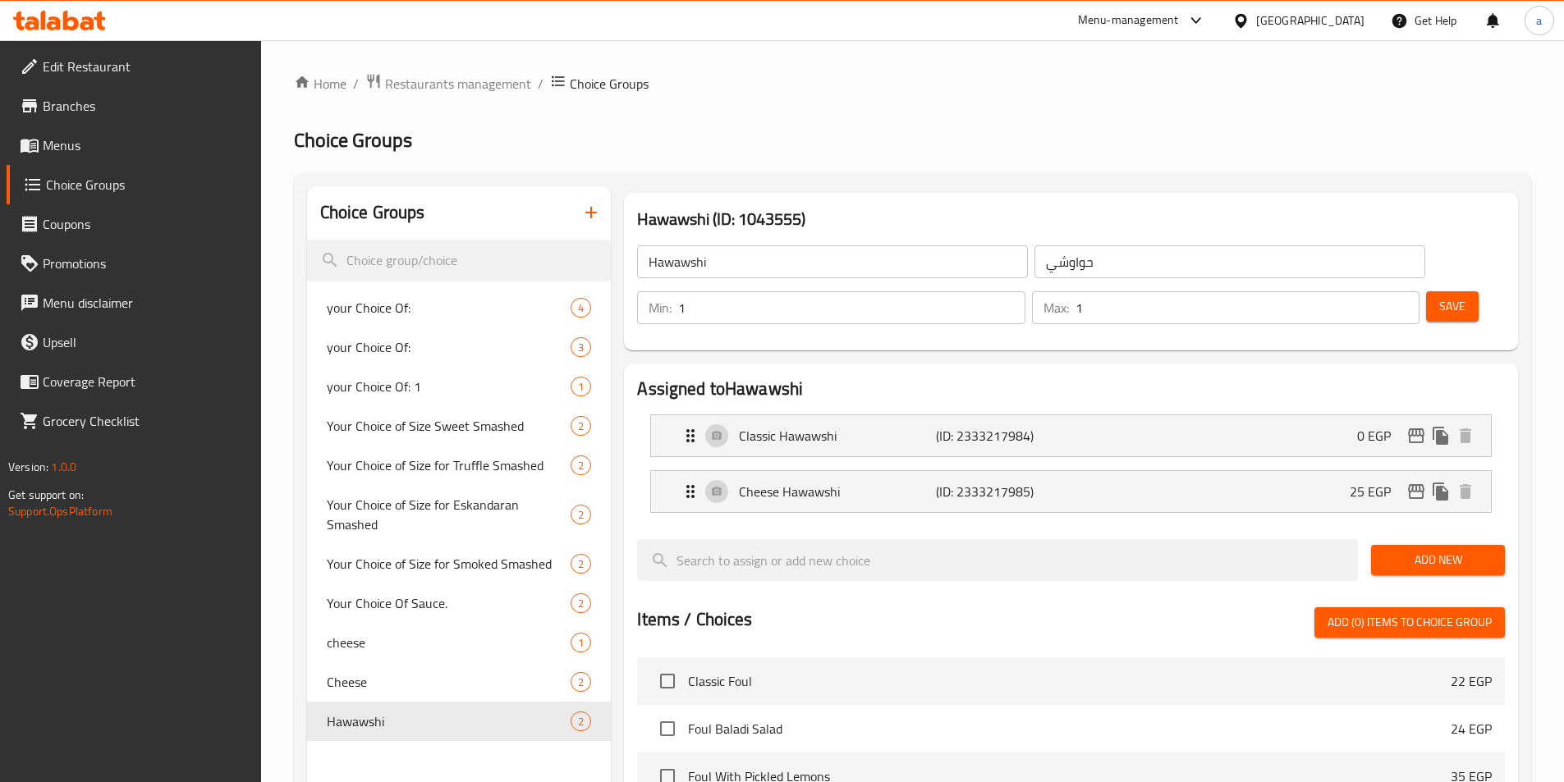
click at [100, 149] on span "Menus" at bounding box center [145, 145] width 205 height 20
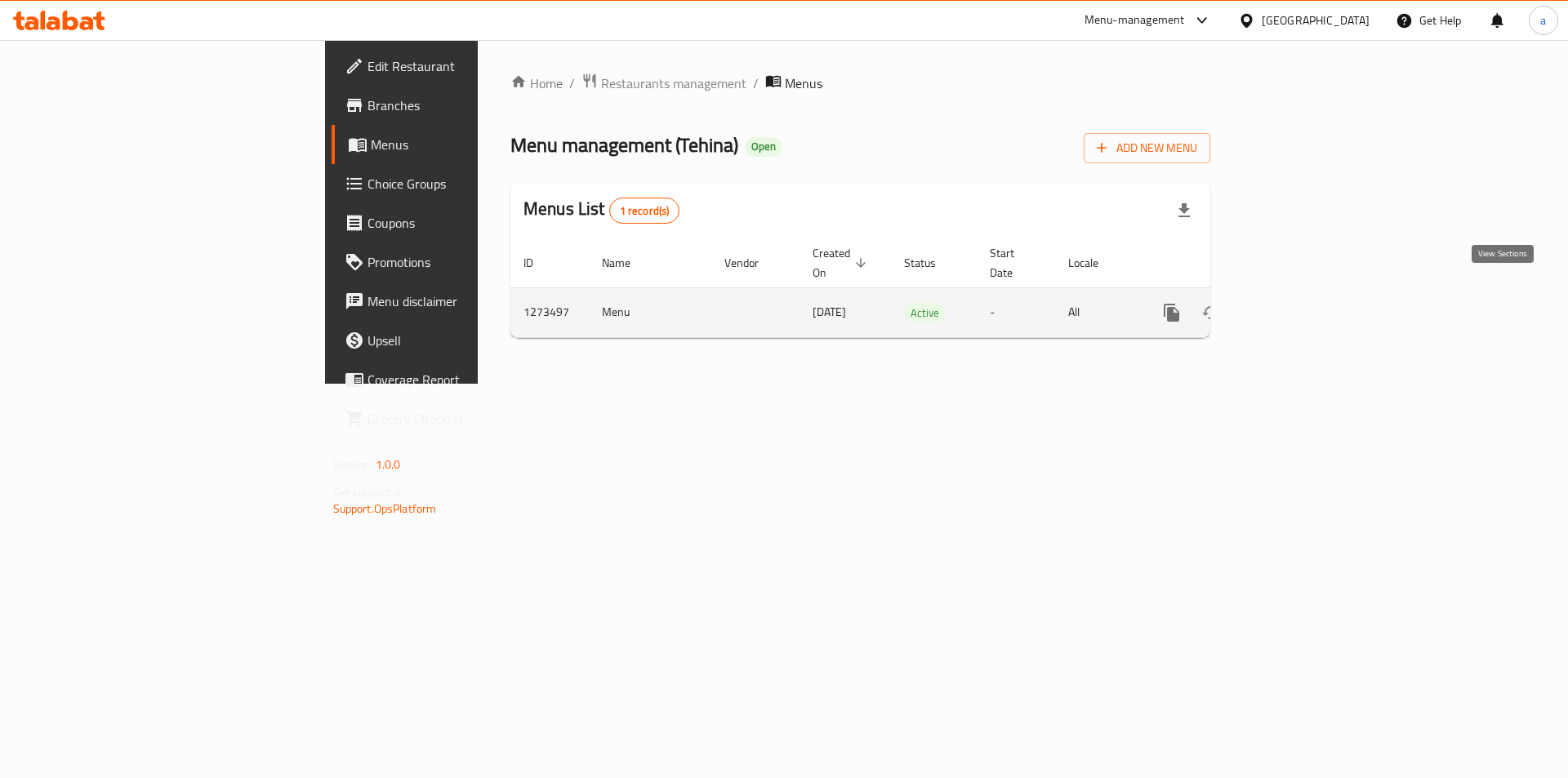
click at [1299, 303] on icon "enhanced table" at bounding box center [1289, 313] width 20 height 20
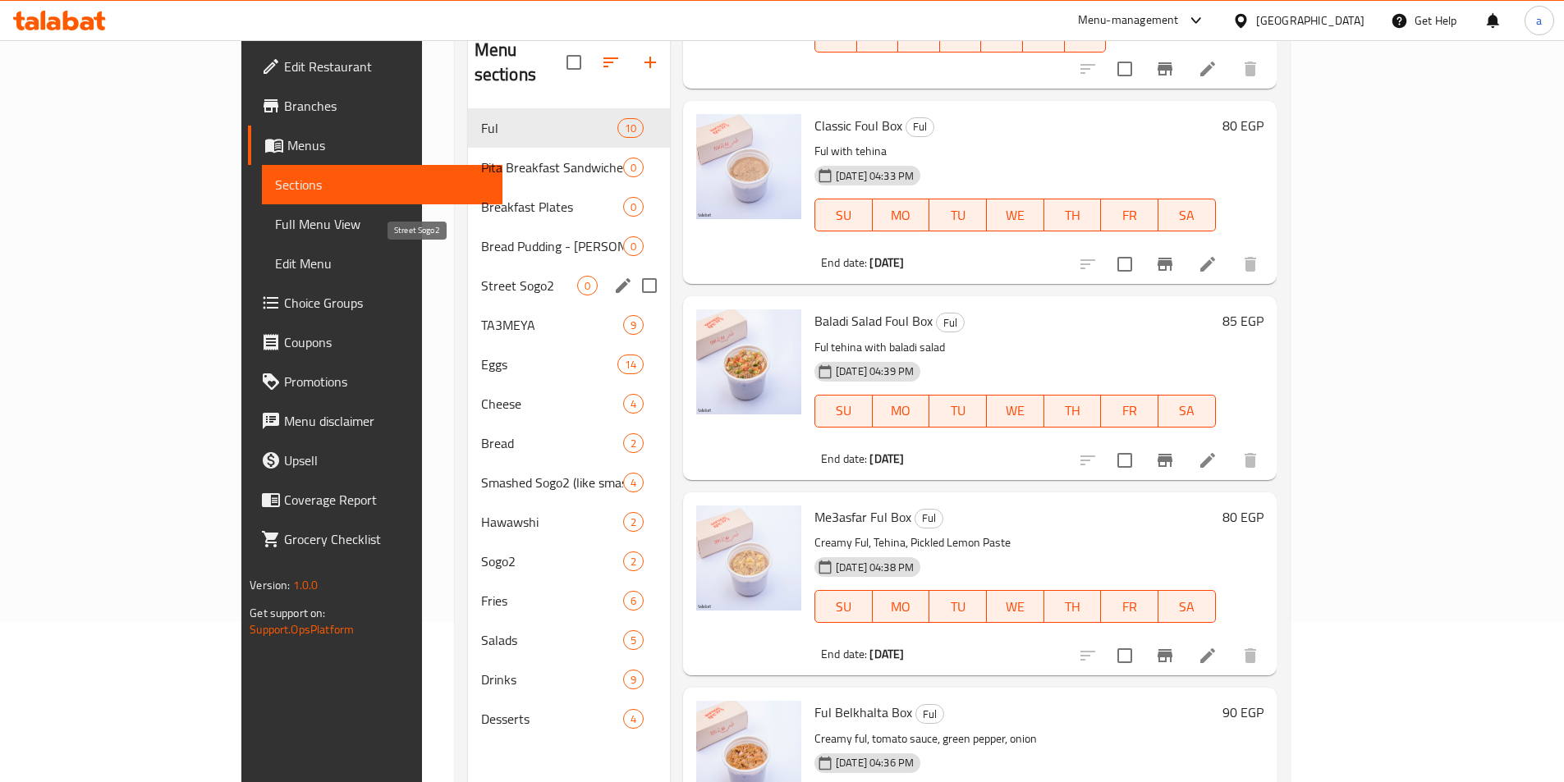
scroll to position [230, 0]
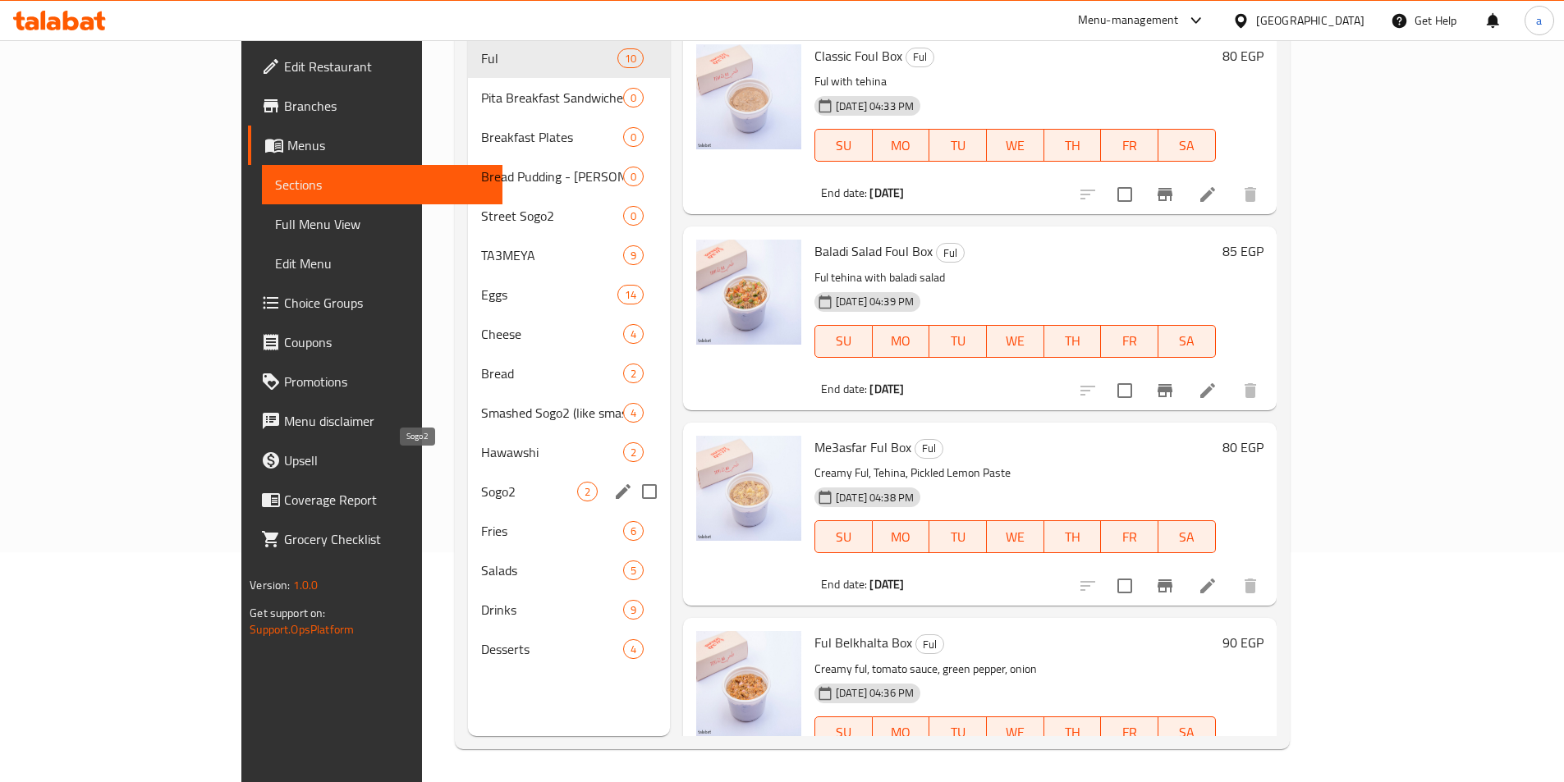
click at [481, 482] on span "Sogo2" at bounding box center [529, 492] width 96 height 20
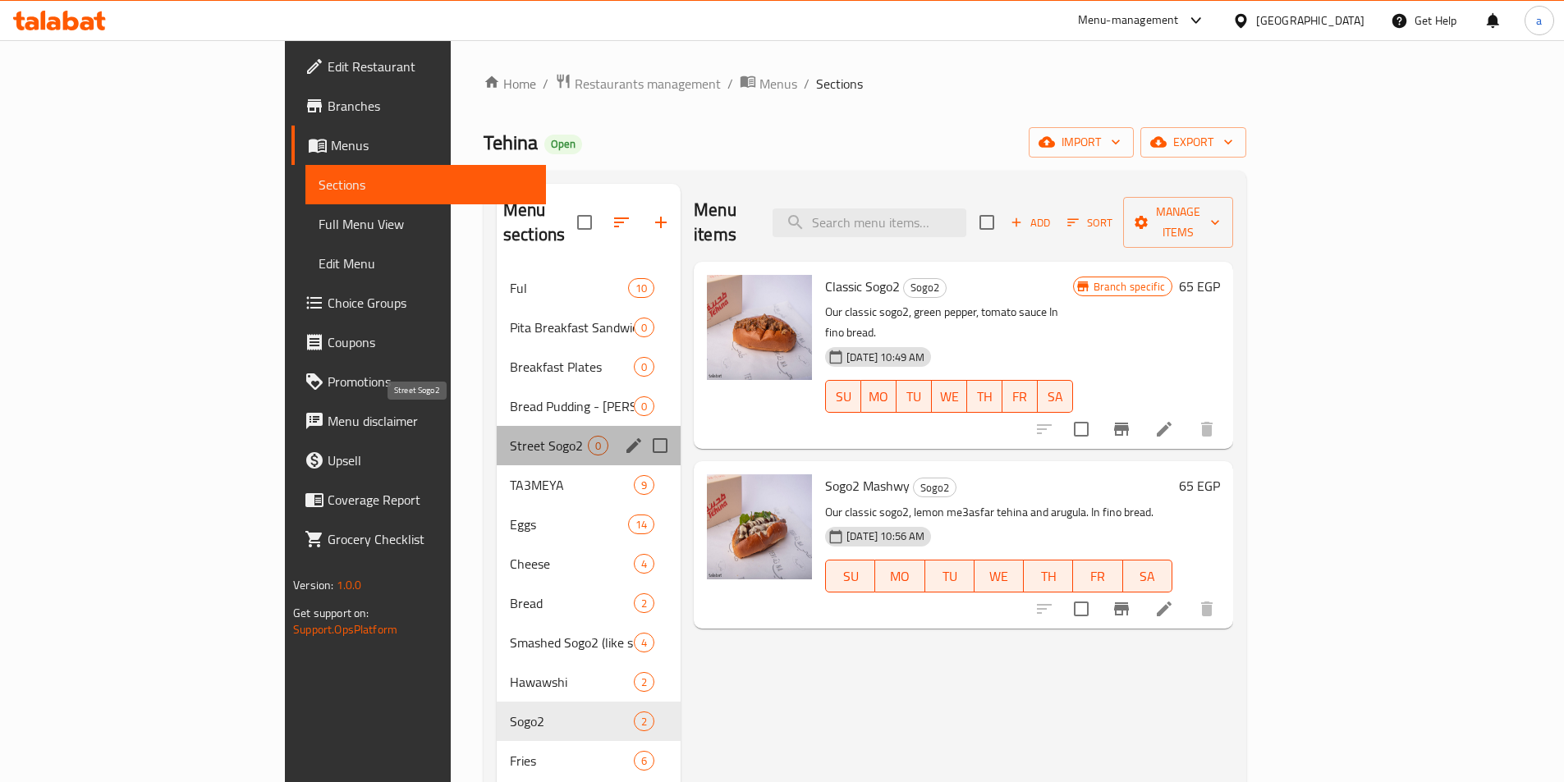
click at [510, 436] on span "Street Sogo2" at bounding box center [549, 446] width 78 height 20
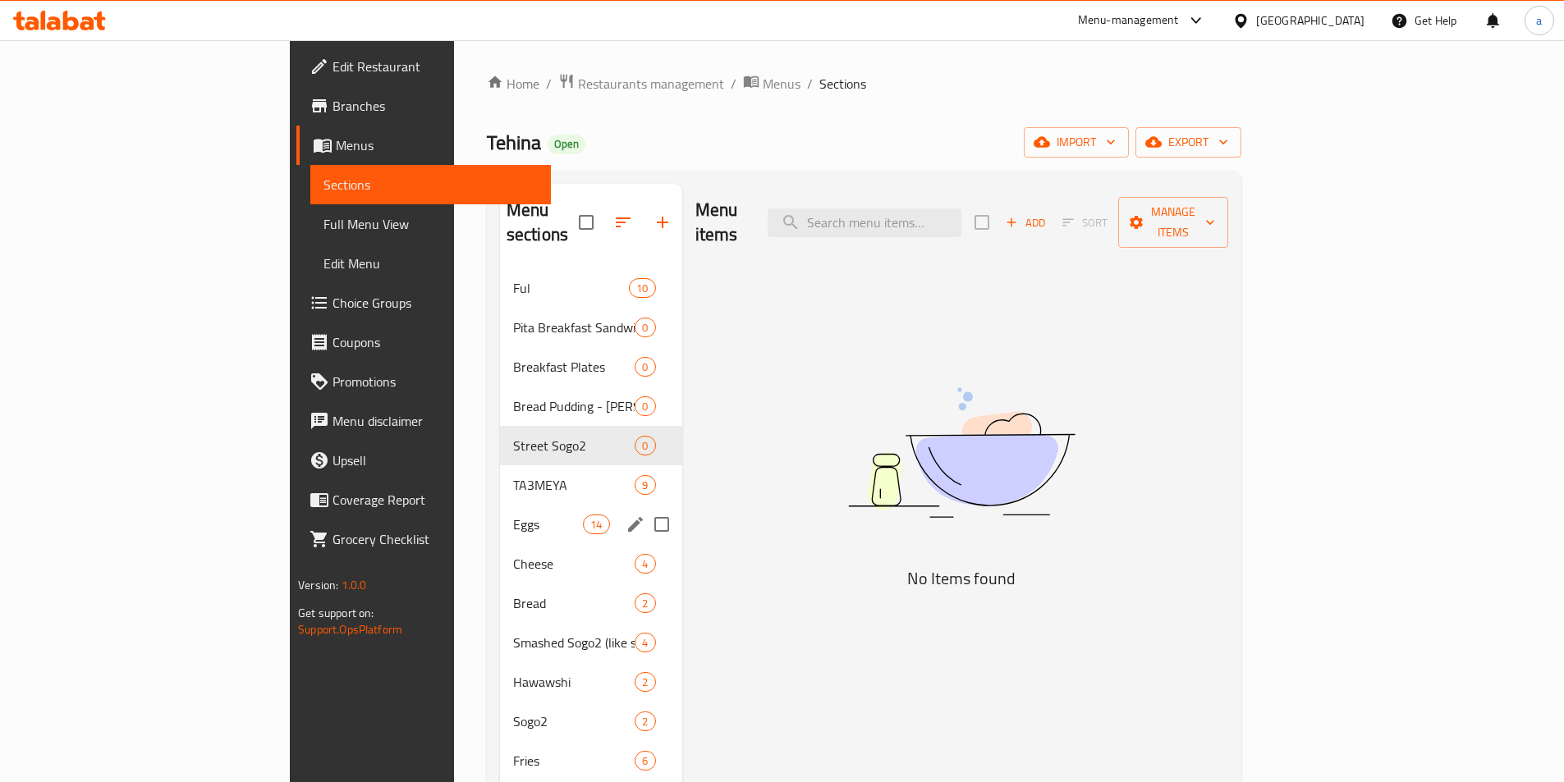
scroll to position [230, 0]
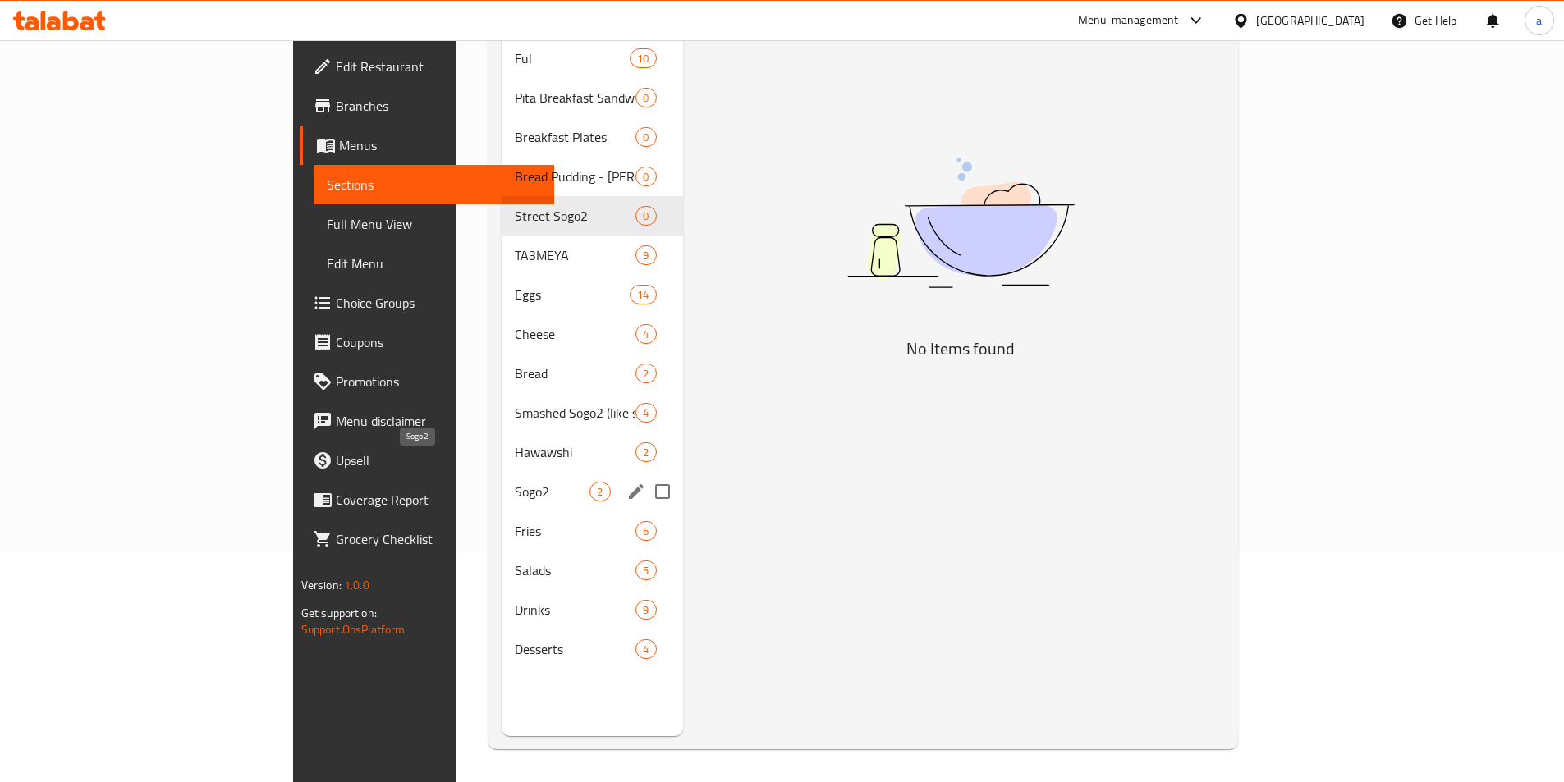
click at [515, 482] on span "Sogo2" at bounding box center [552, 492] width 75 height 20
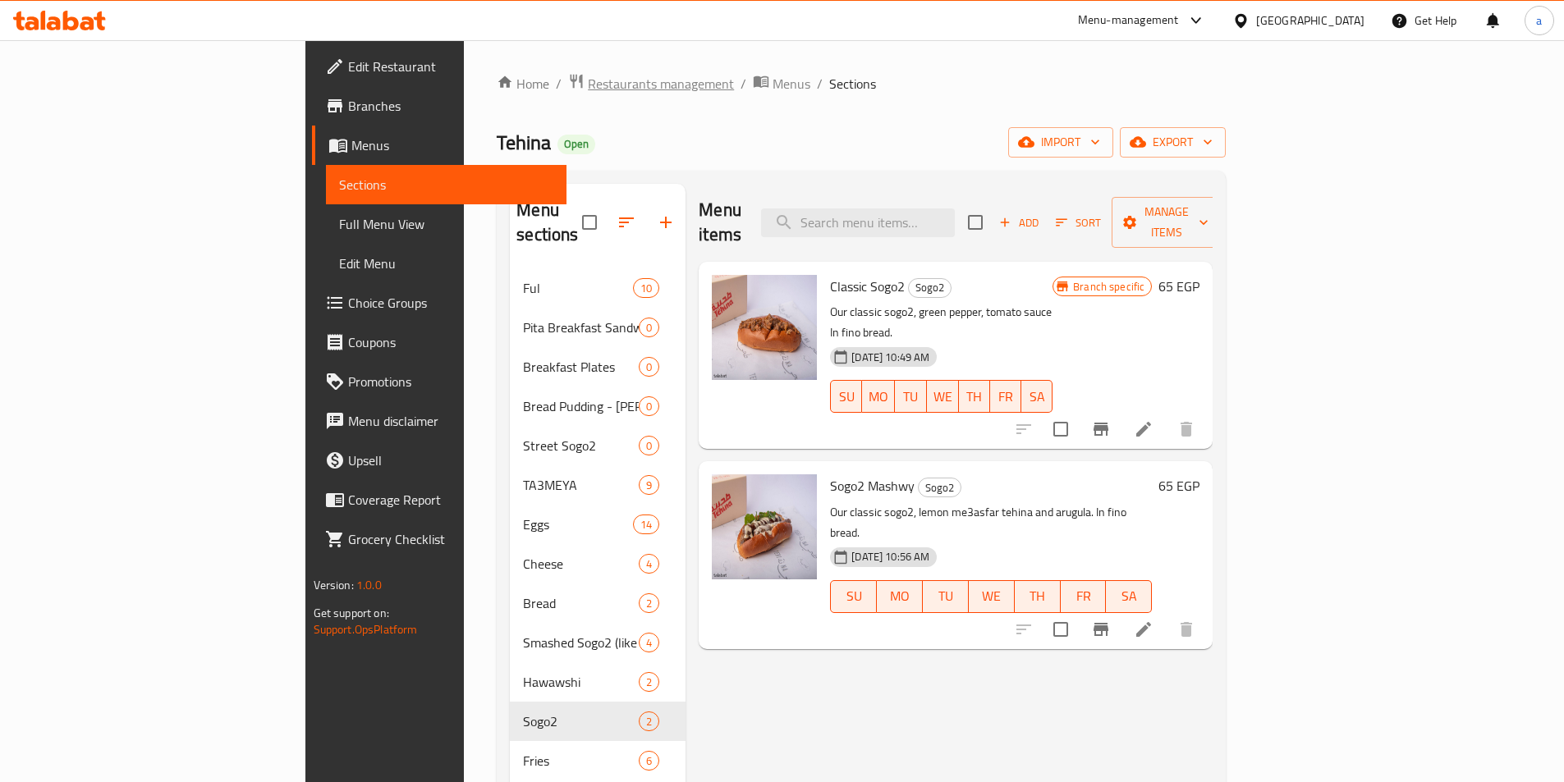
click at [588, 78] on span "Restaurants management" at bounding box center [661, 84] width 146 height 20
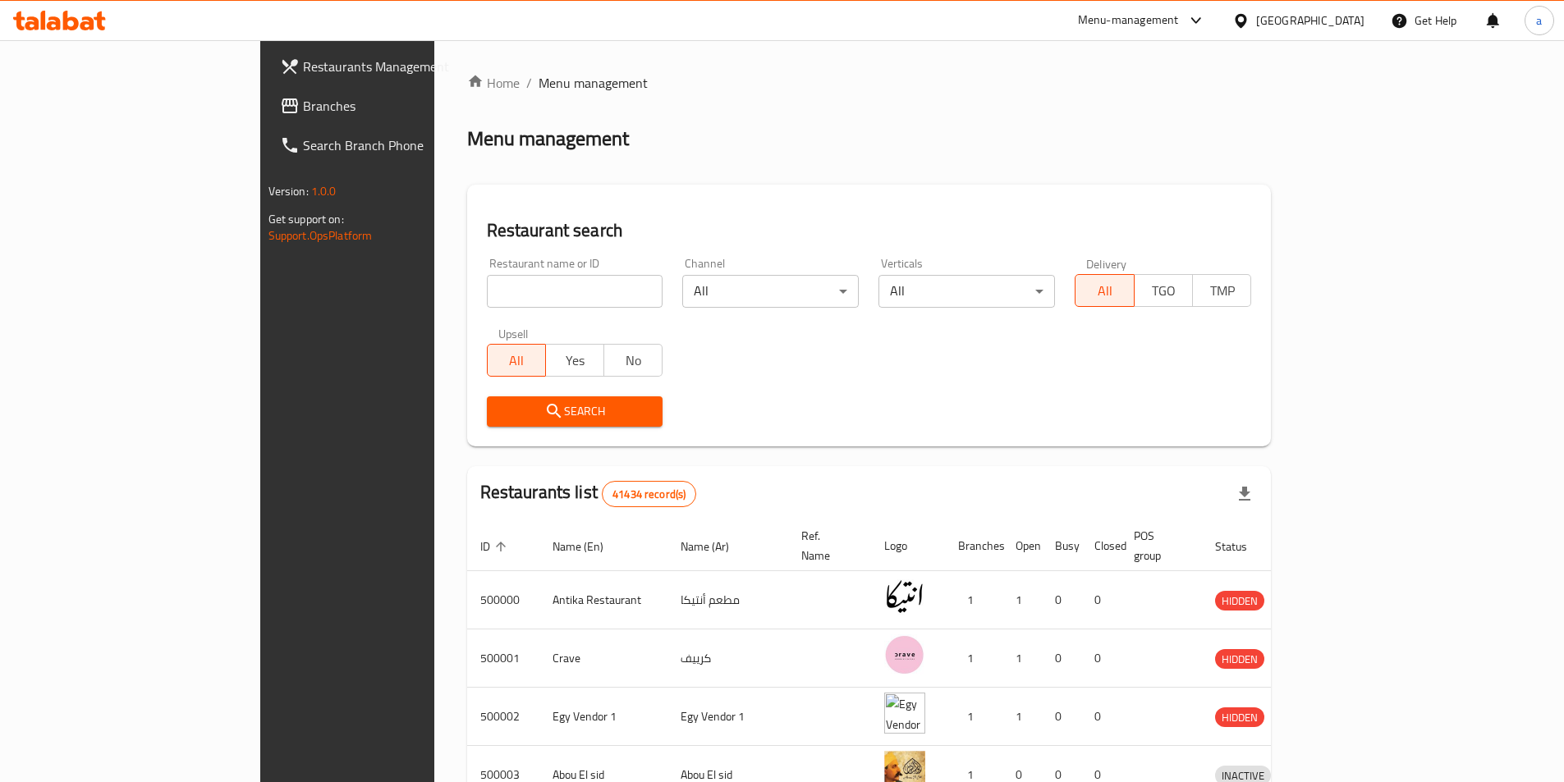
click at [303, 97] on span "Branches" at bounding box center [405, 106] width 205 height 20
